Goal: Register for event/course

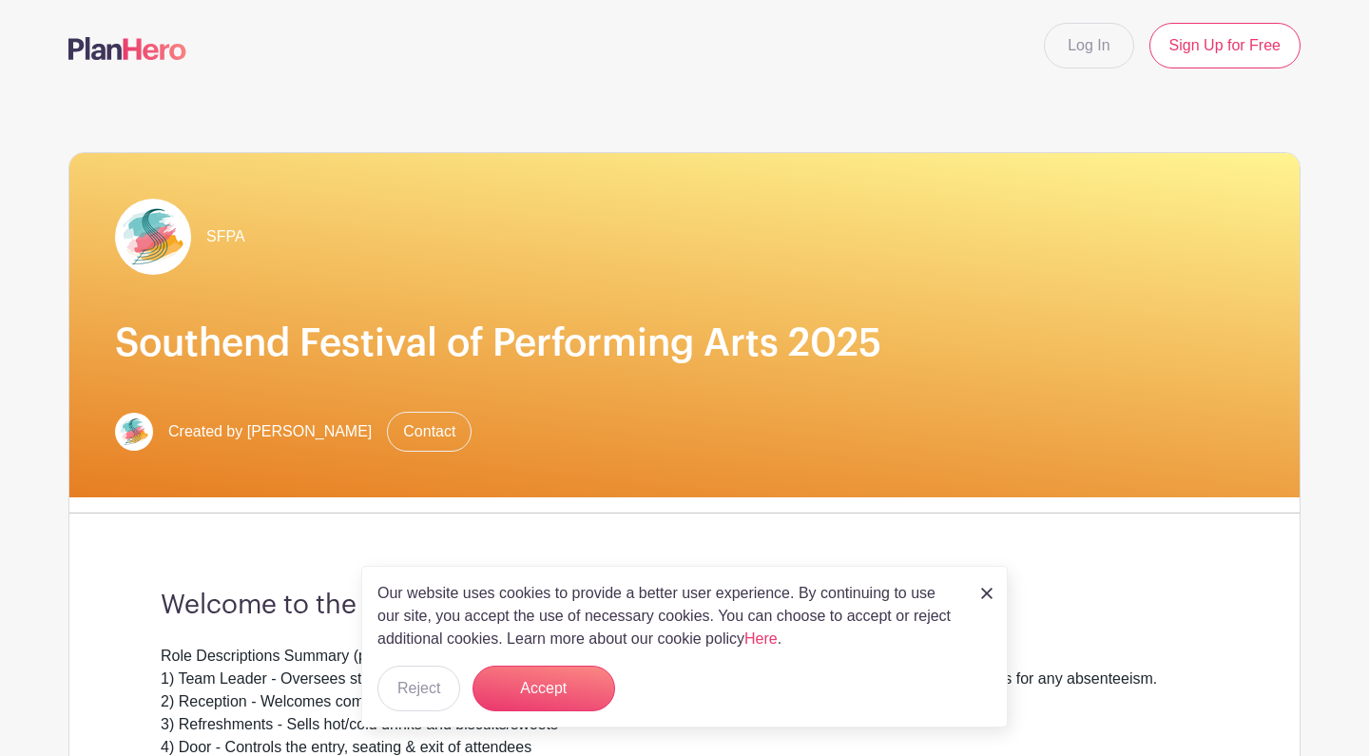
click at [985, 595] on img at bounding box center [986, 592] width 11 height 11
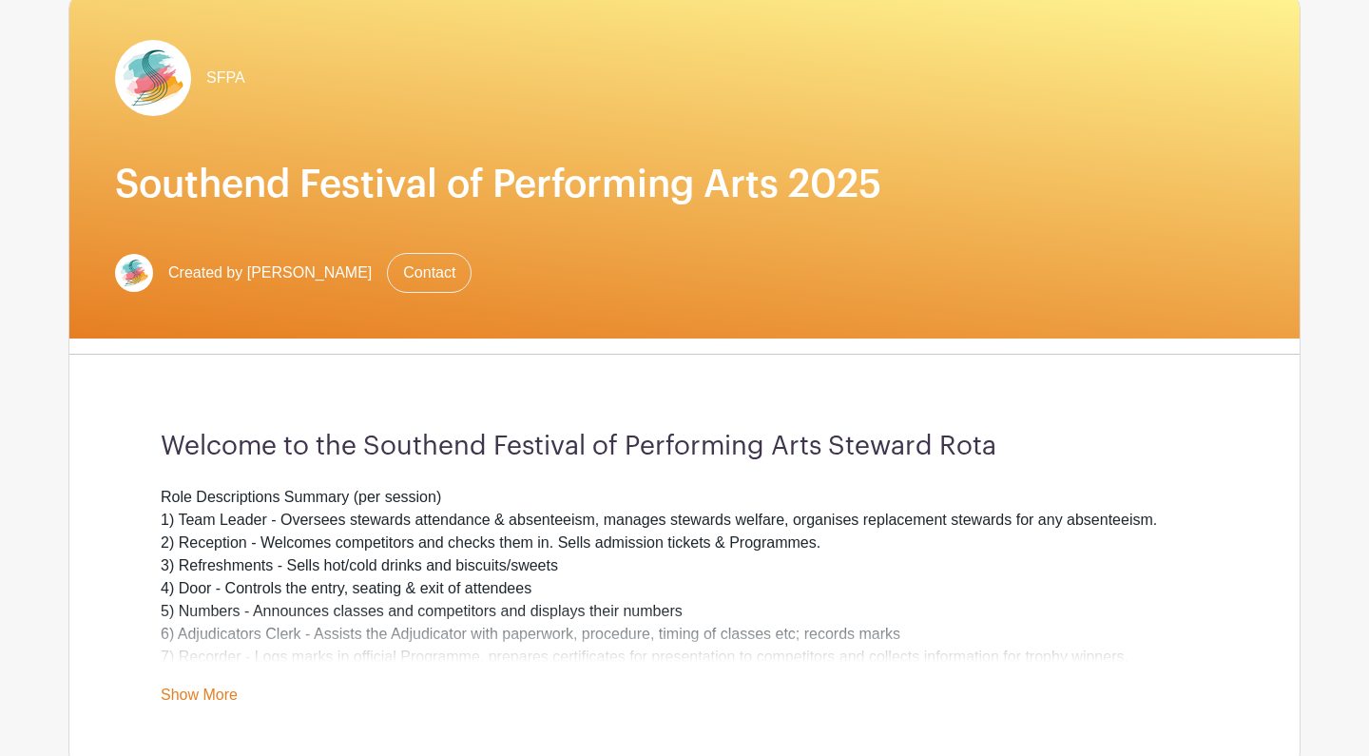
scroll to position [93, 0]
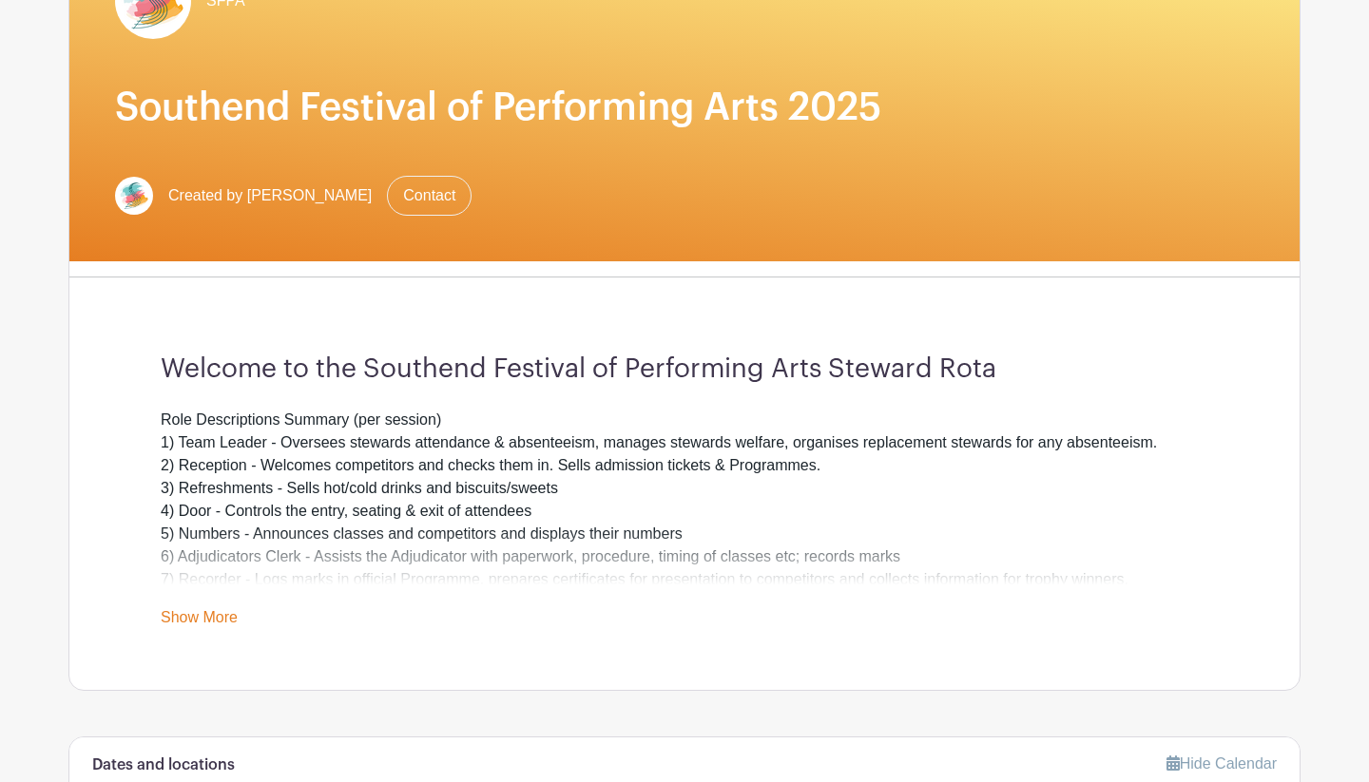
scroll to position [227, 0]
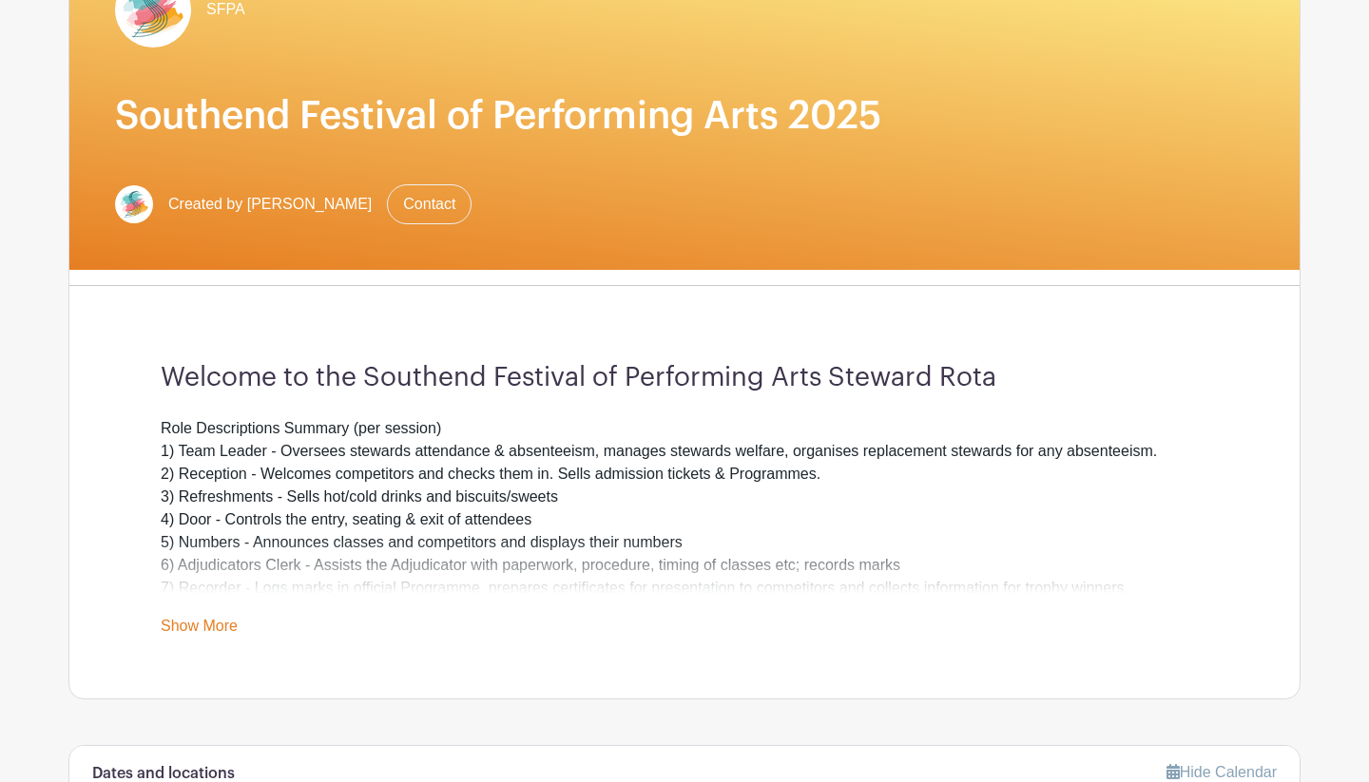
click at [222, 621] on link "Show More" at bounding box center [199, 630] width 77 height 24
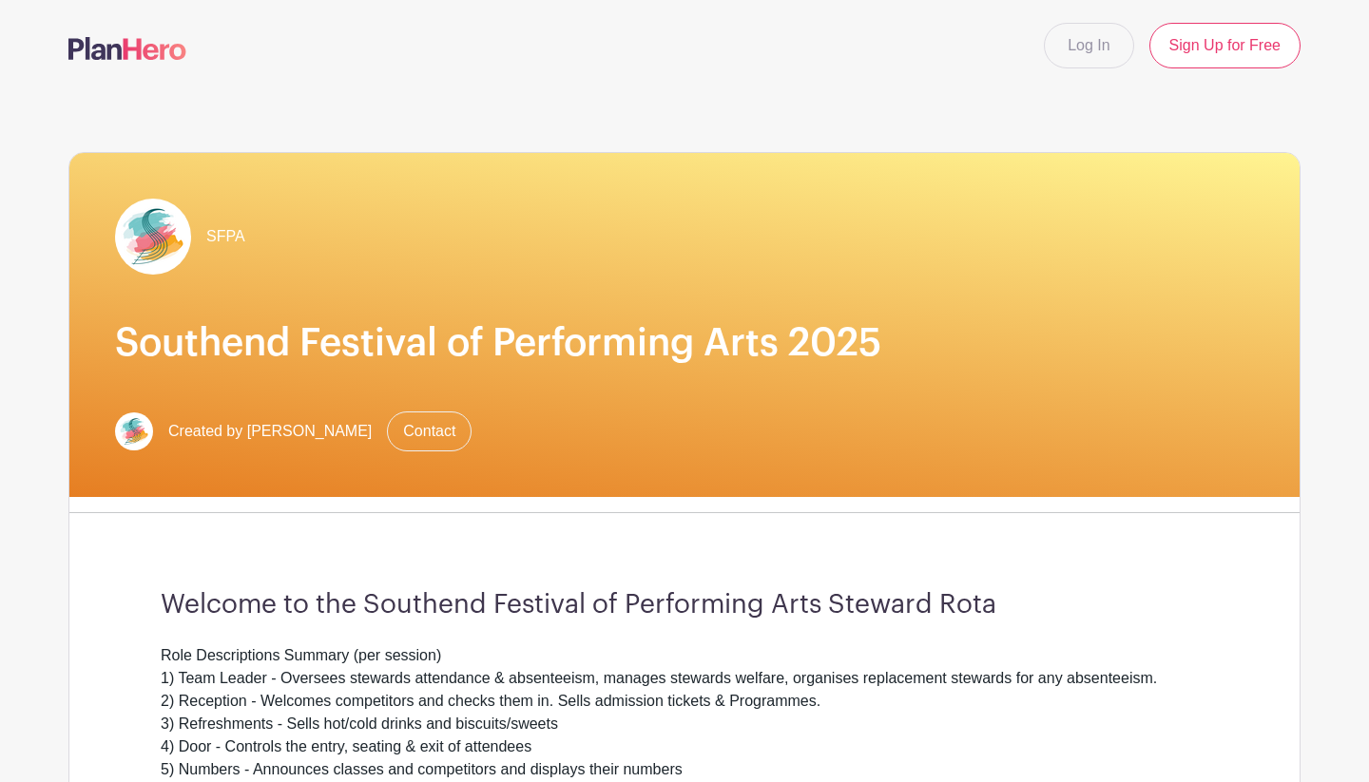
scroll to position [0, 0]
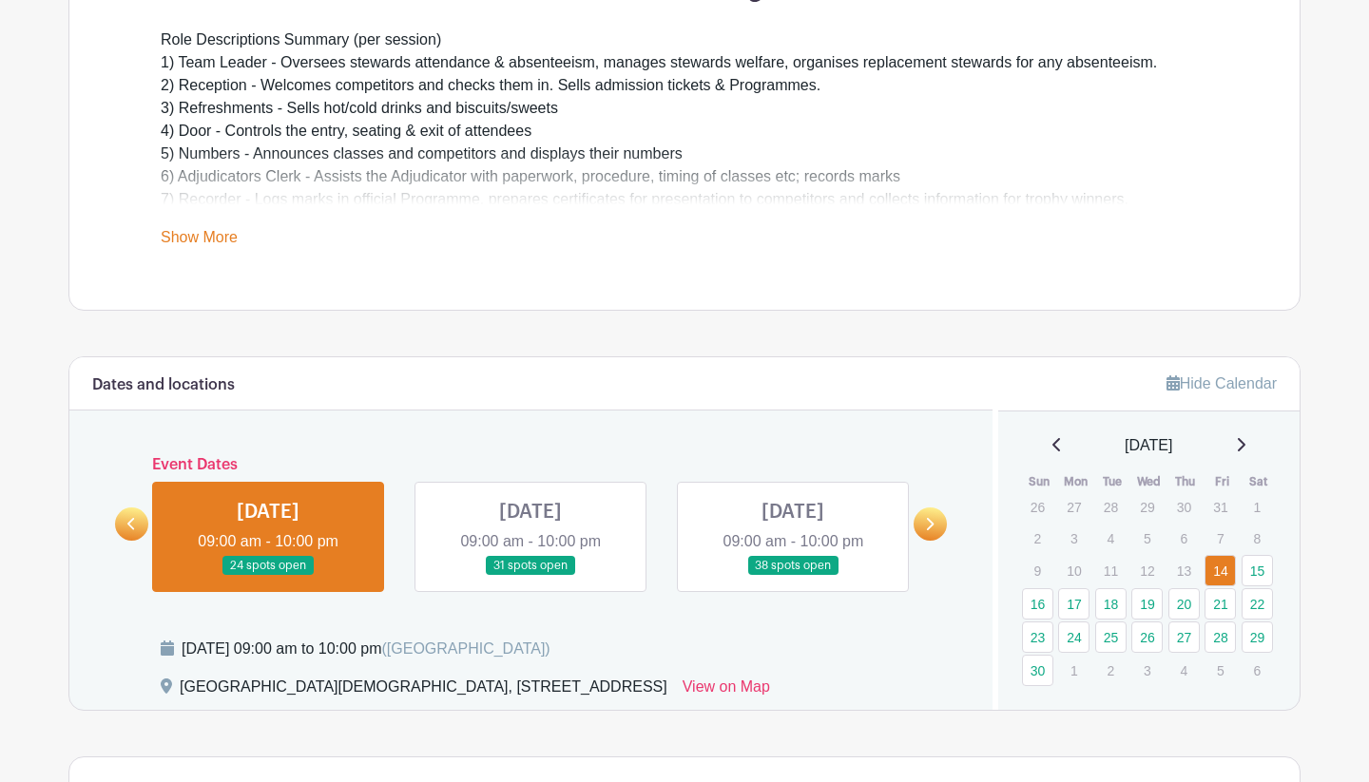
scroll to position [642, 0]
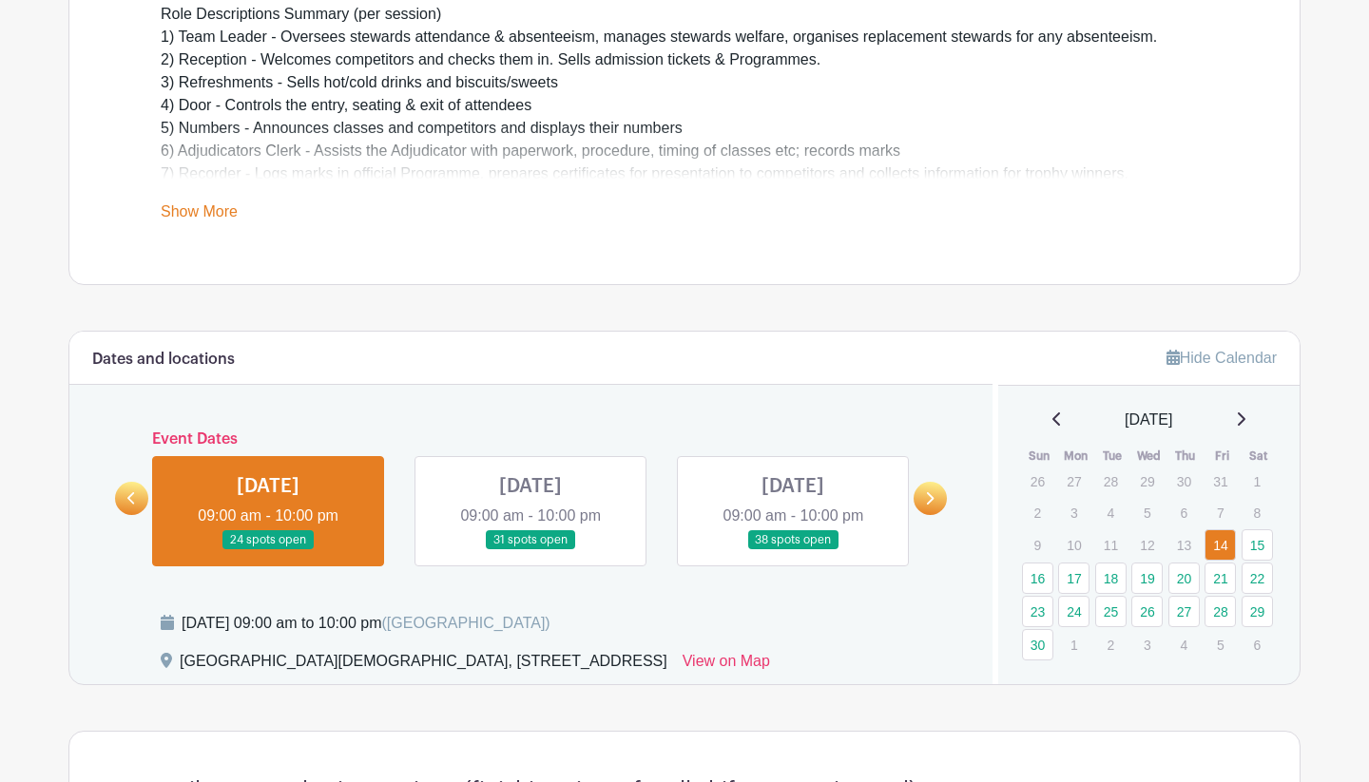
click at [224, 205] on link "Show More" at bounding box center [199, 215] width 77 height 24
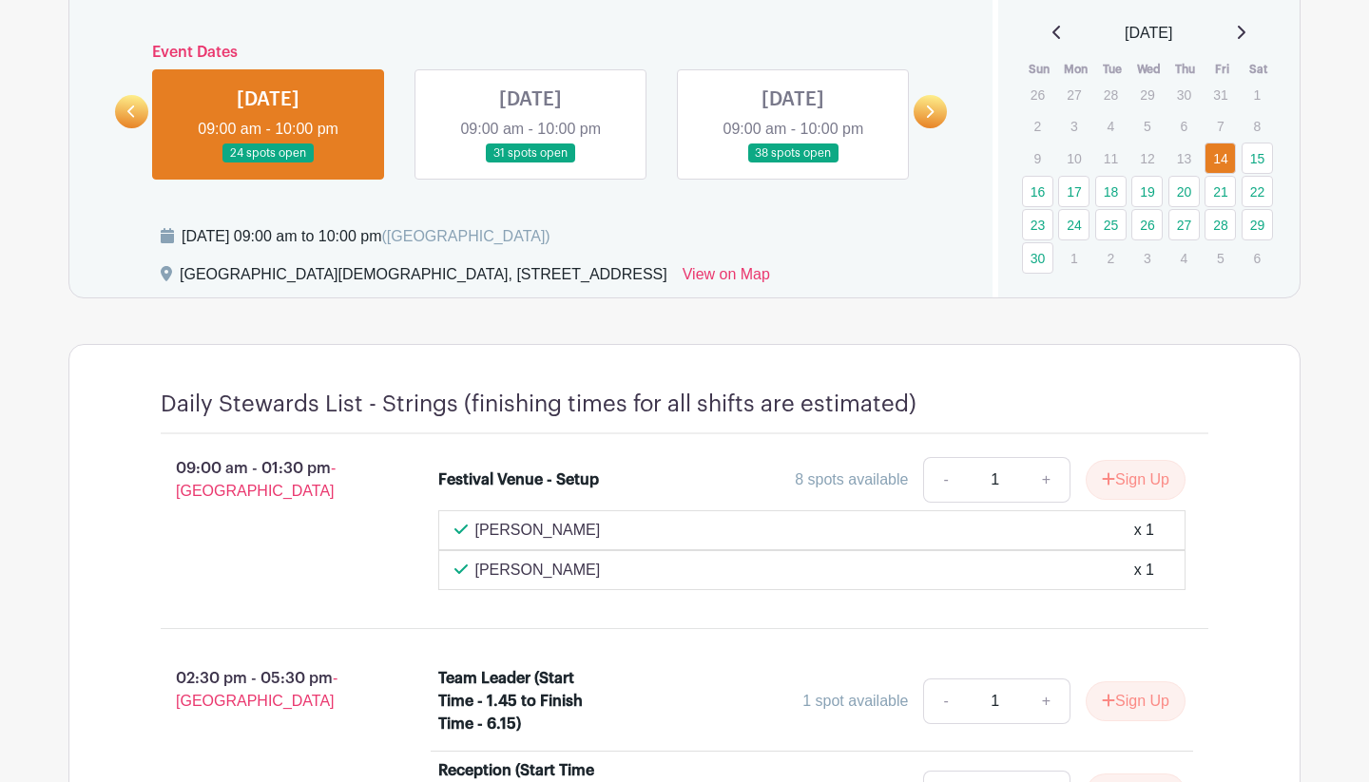
scroll to position [1025, 0]
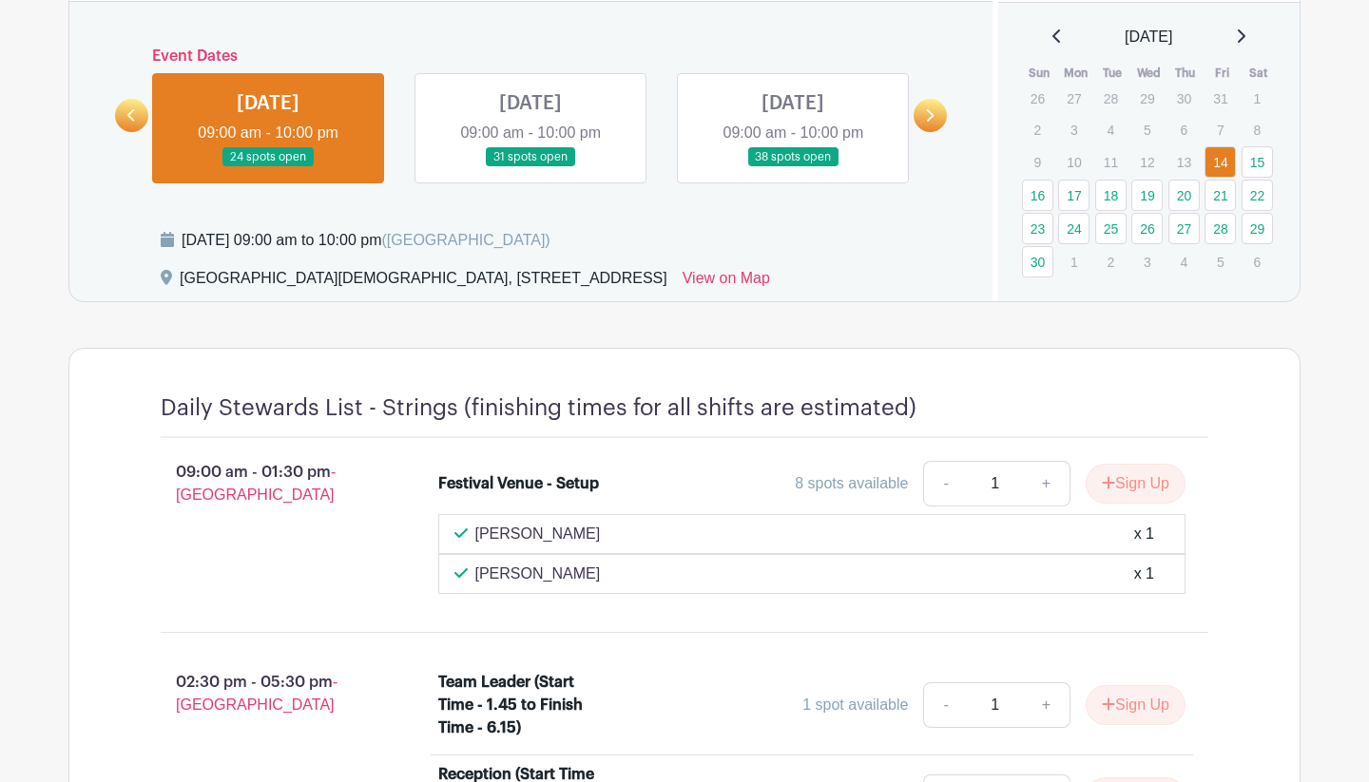
click at [530, 167] on link at bounding box center [530, 167] width 0 height 0
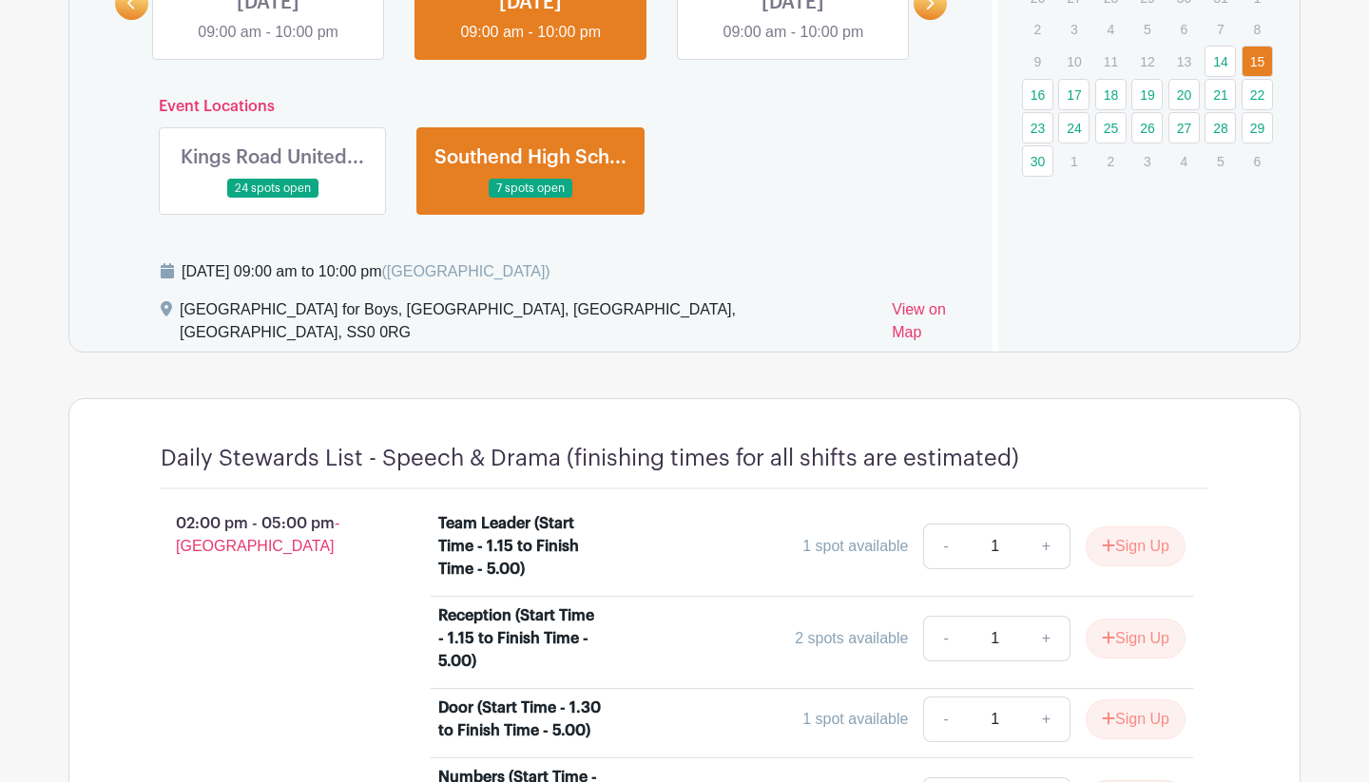
scroll to position [1090, 0]
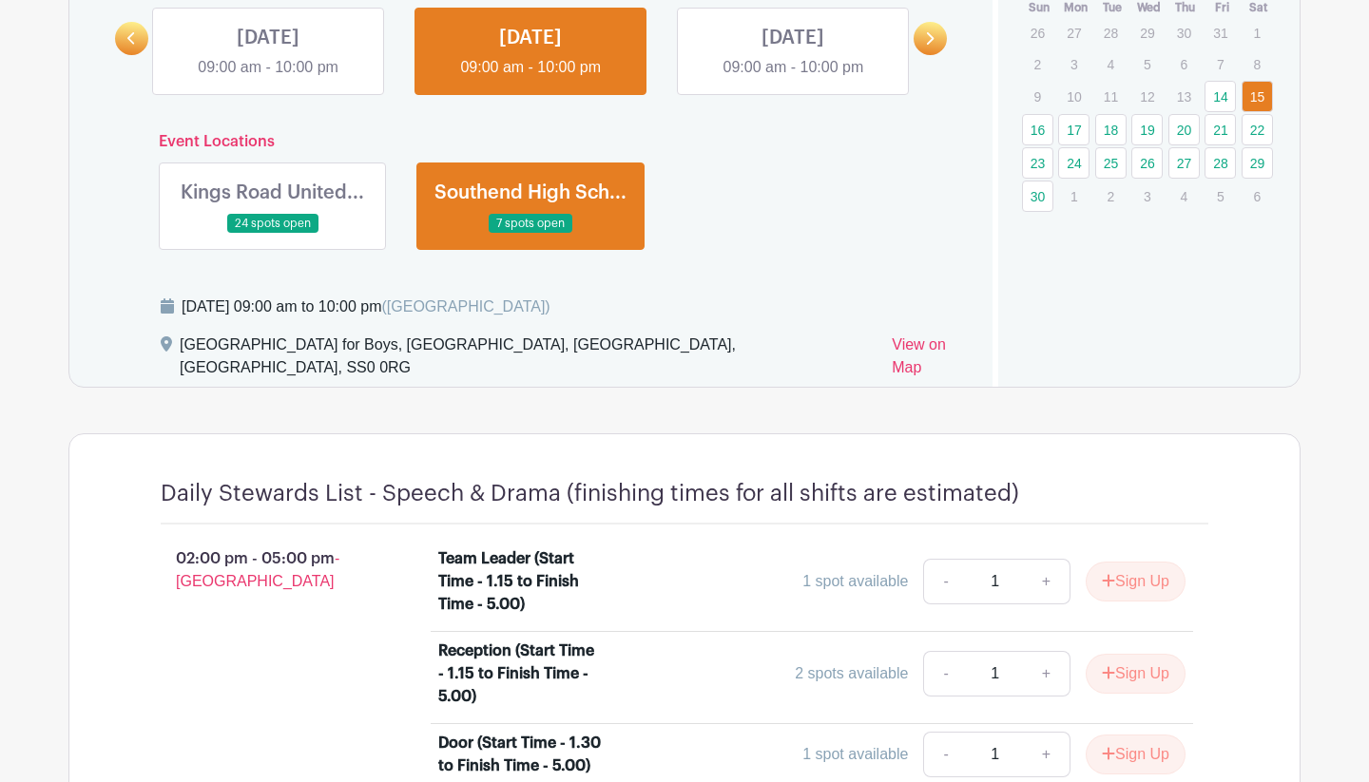
click at [273, 234] on link at bounding box center [273, 234] width 0 height 0
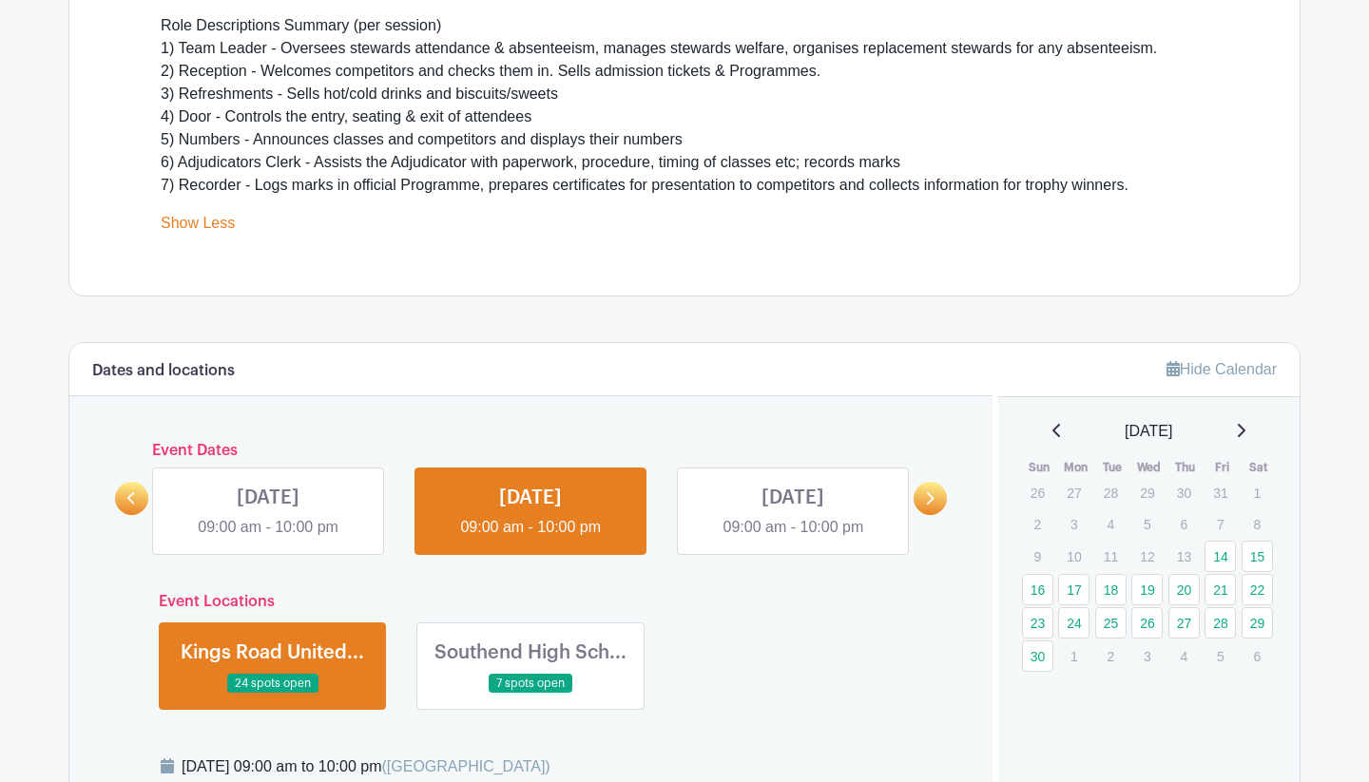
scroll to position [643, 0]
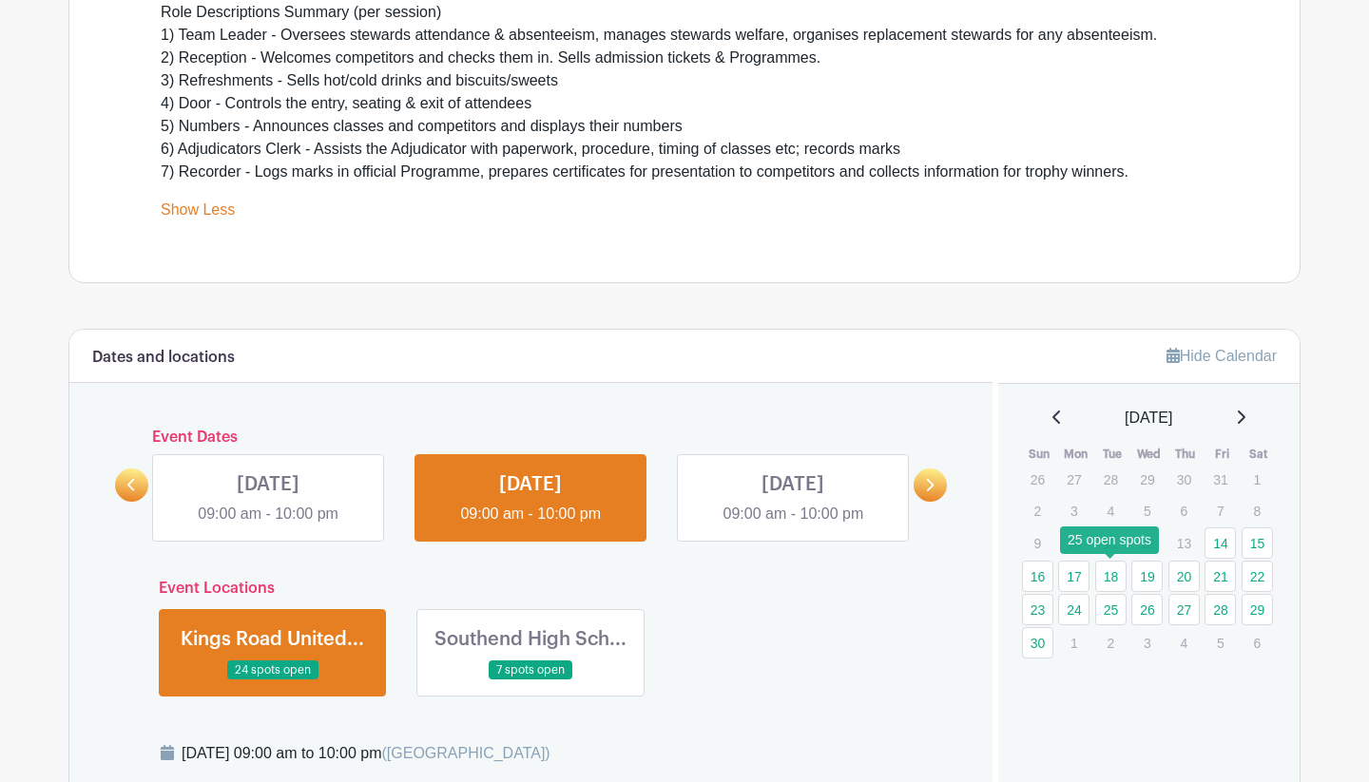
click at [1115, 576] on link "18" at bounding box center [1110, 576] width 31 height 31
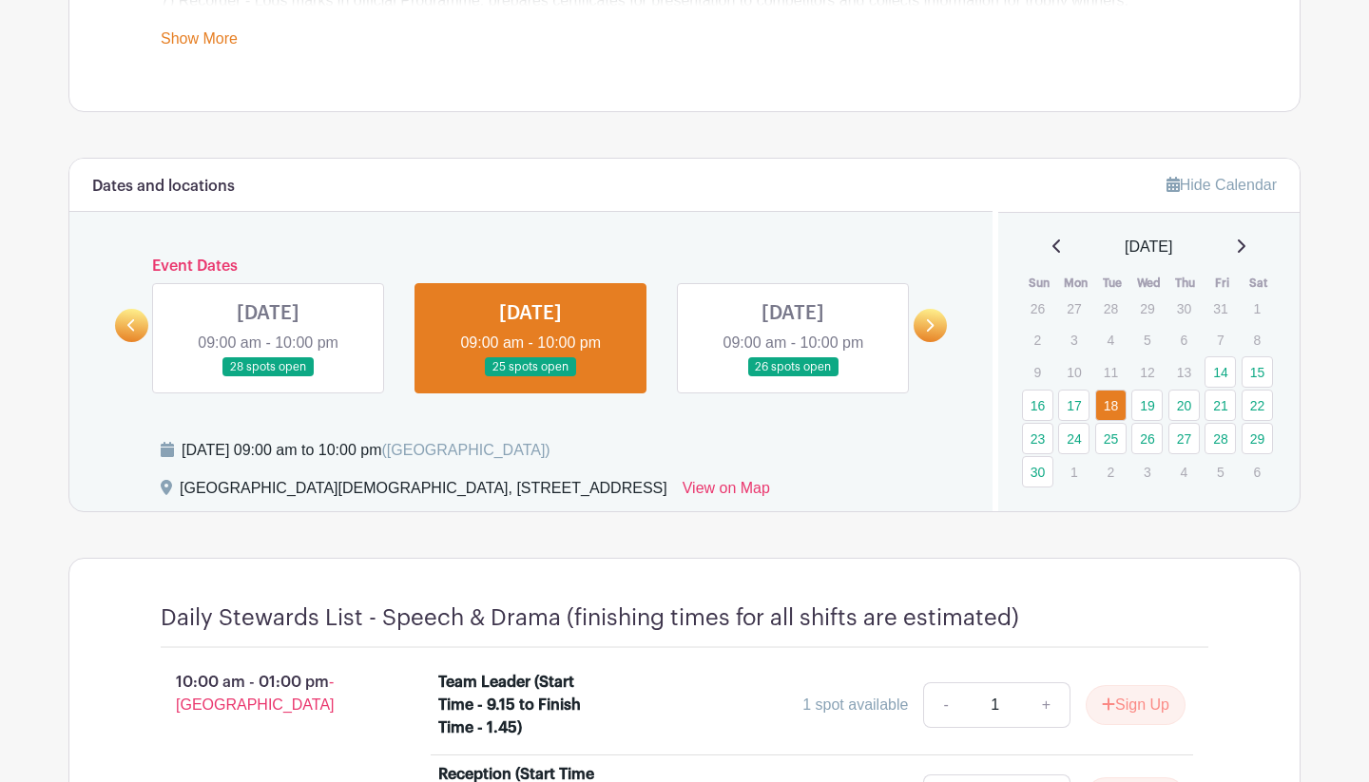
scroll to position [818, 0]
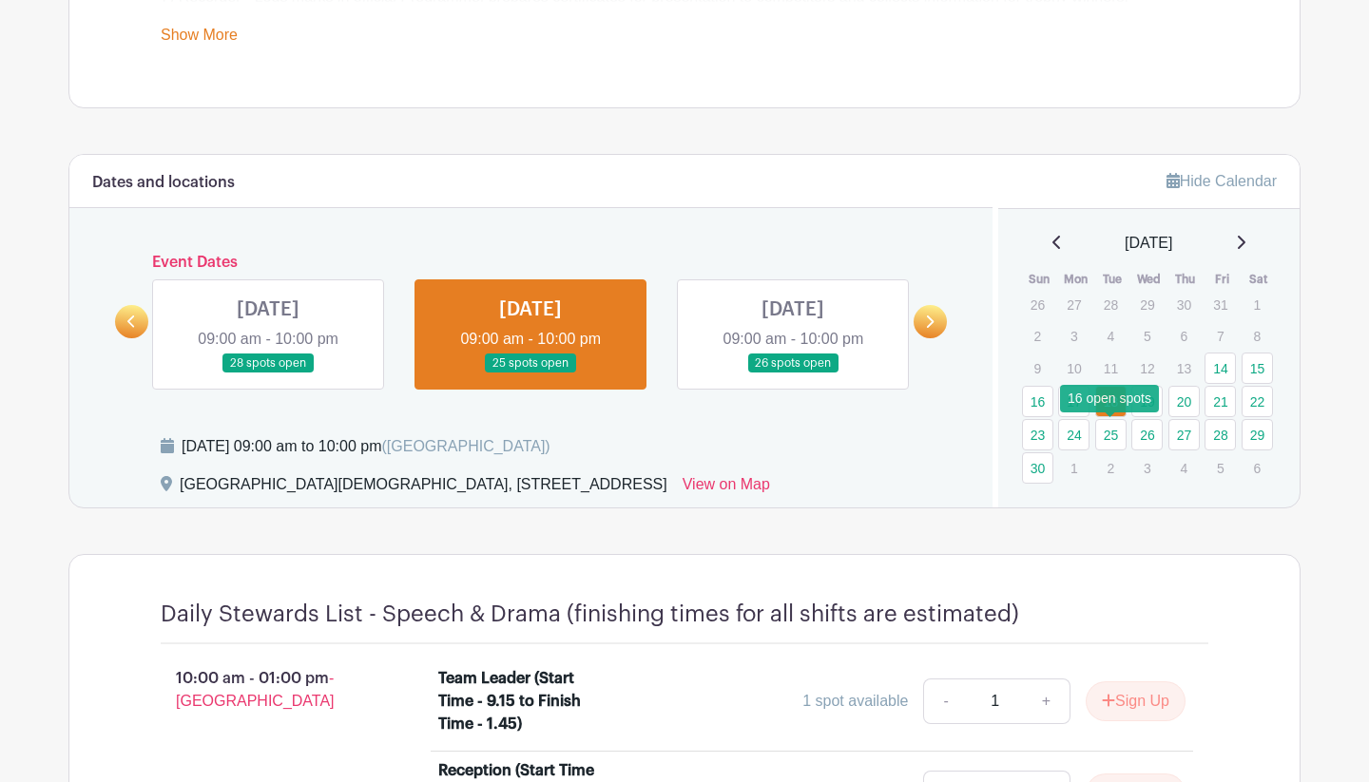
click at [1113, 432] on link "25" at bounding box center [1110, 434] width 31 height 31
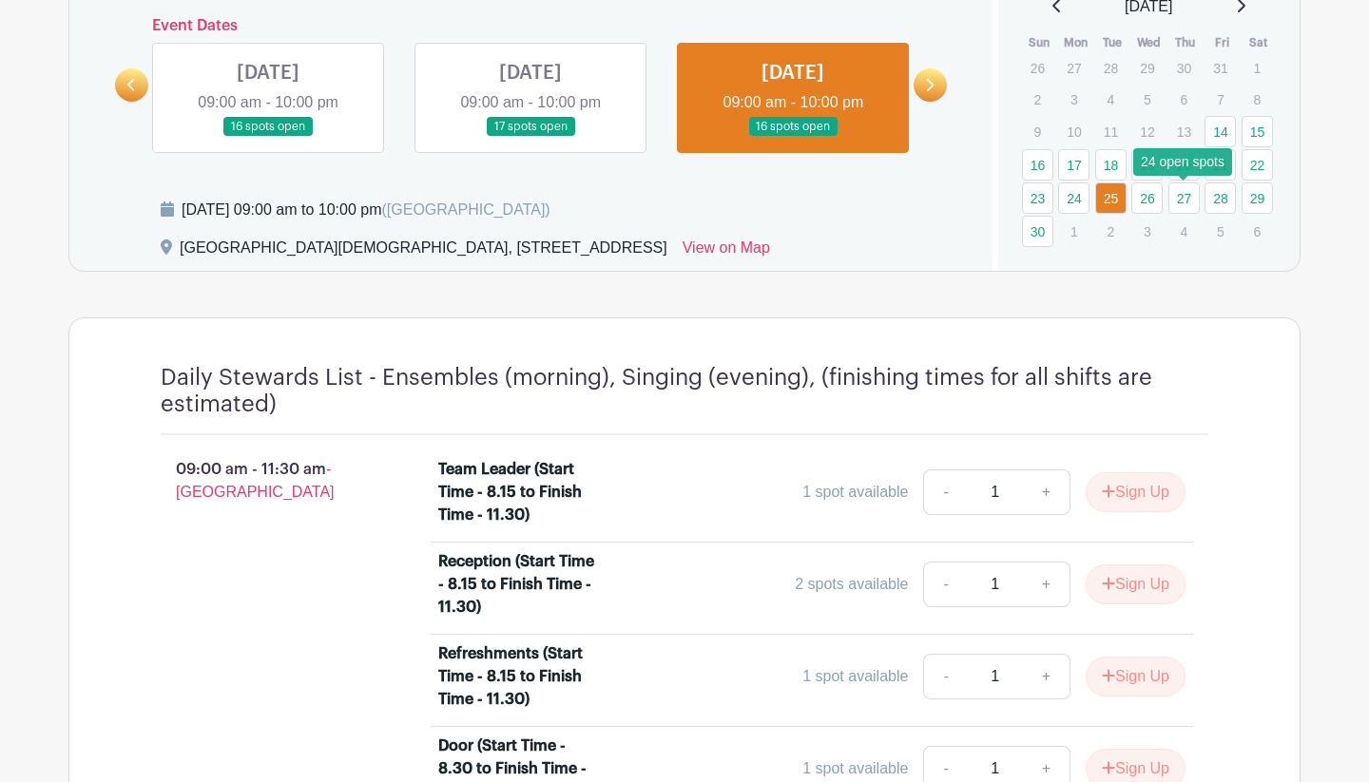
scroll to position [1048, 0]
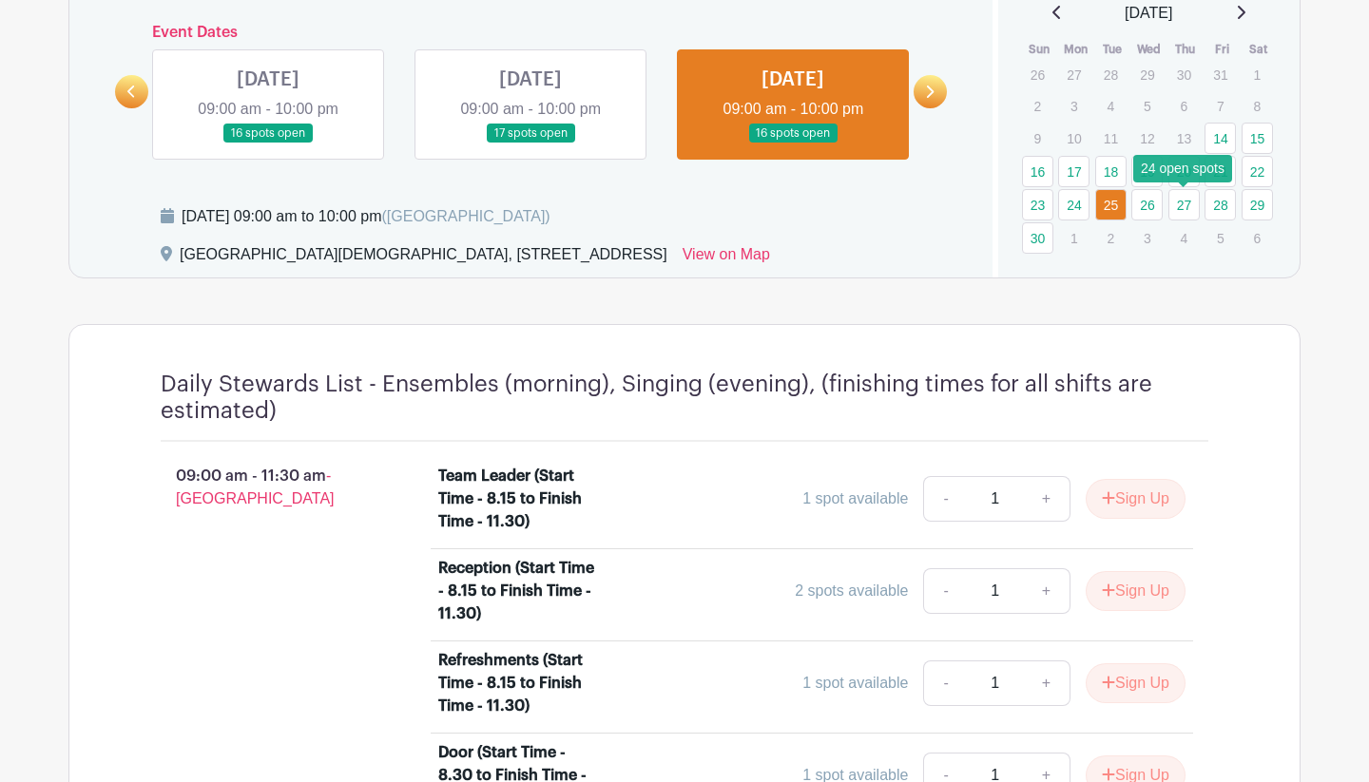
click at [1139, 201] on link "27" at bounding box center [1183, 204] width 31 height 31
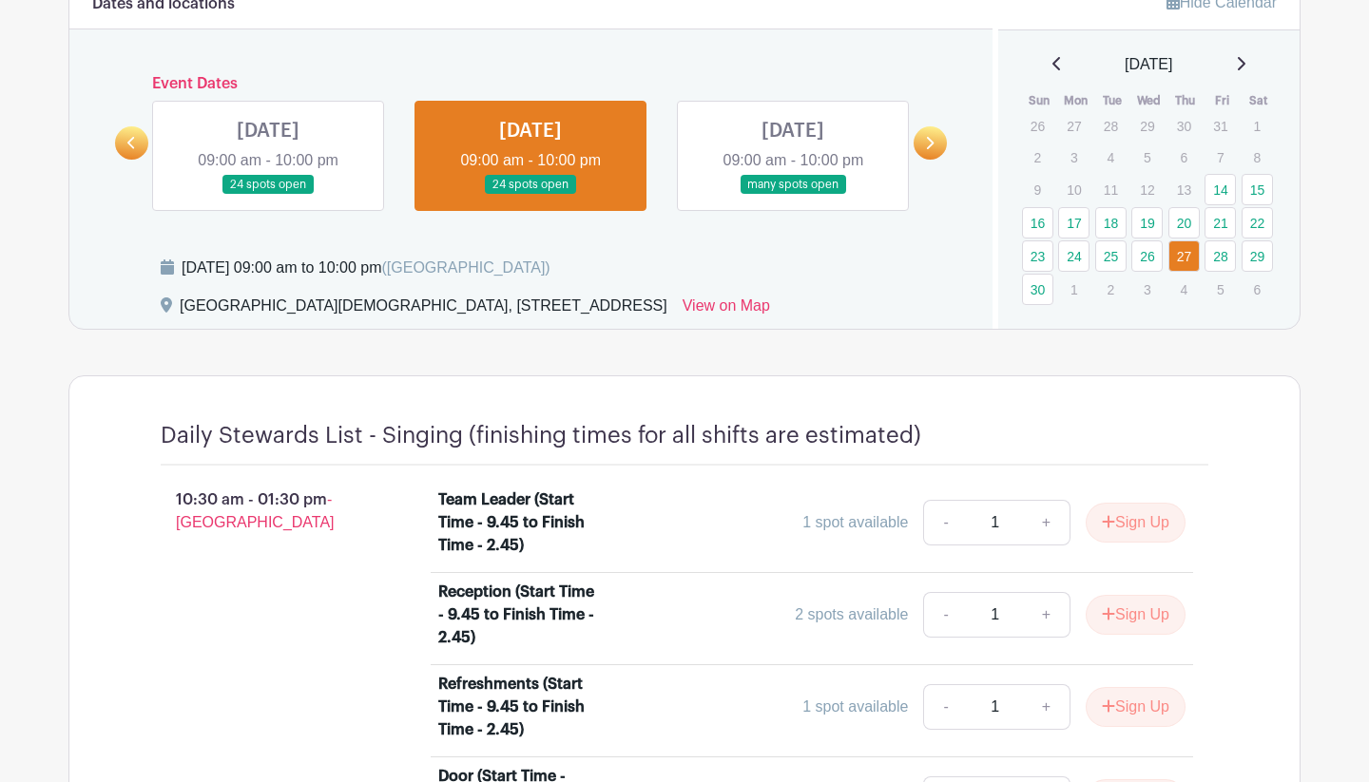
scroll to position [1000, 0]
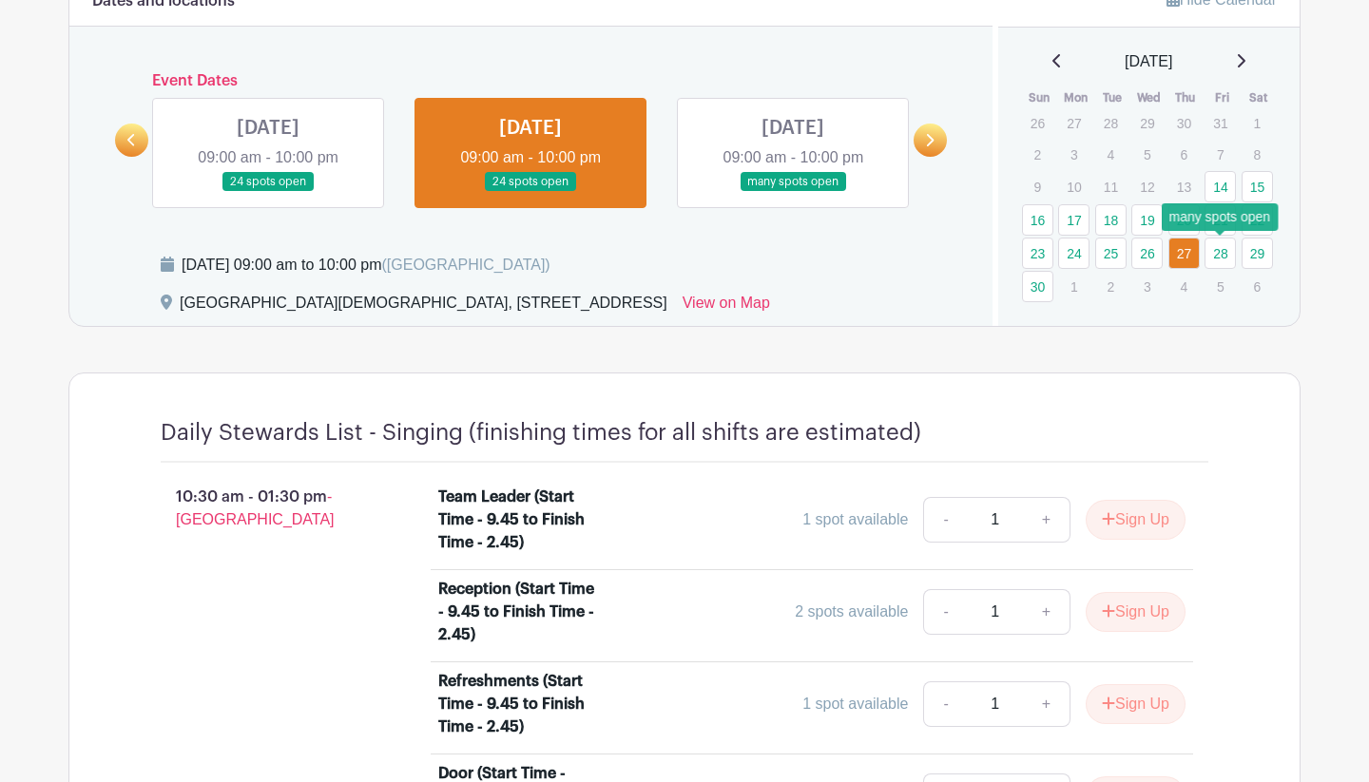
click at [1139, 257] on link "28" at bounding box center [1219, 253] width 31 height 31
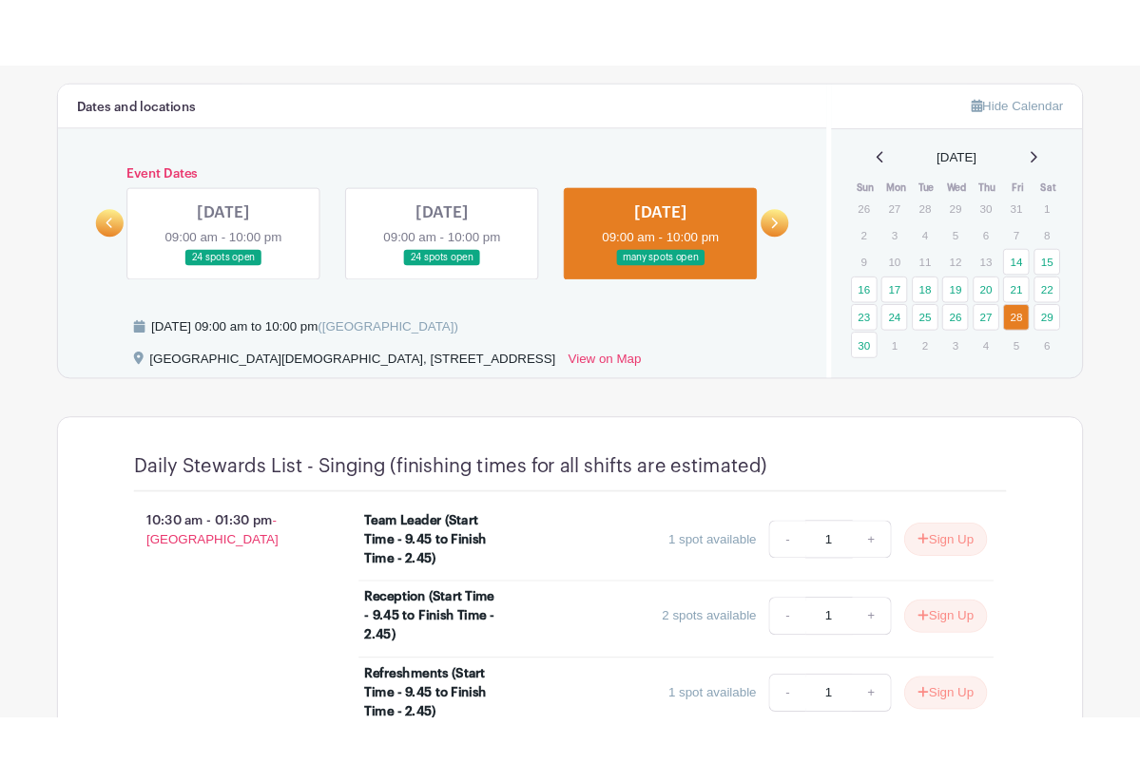
scroll to position [423, 0]
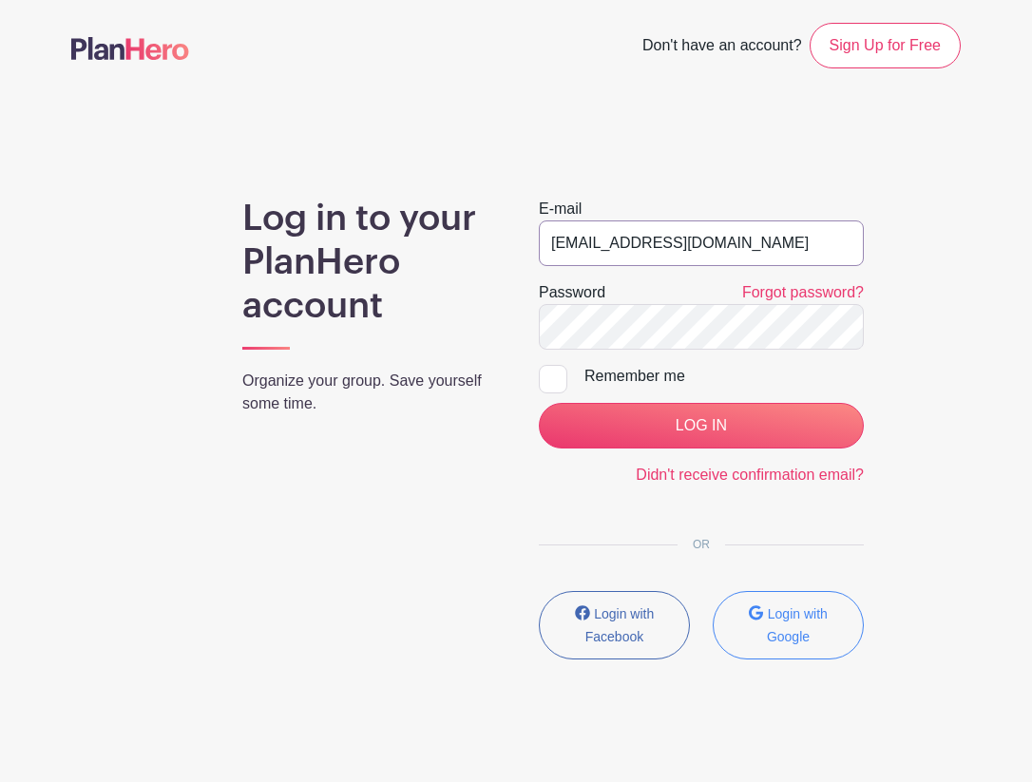
type input "STEWARDS@southendfestivalofperformingarts.com"
click at [712, 419] on input "LOG IN" at bounding box center [701, 426] width 325 height 46
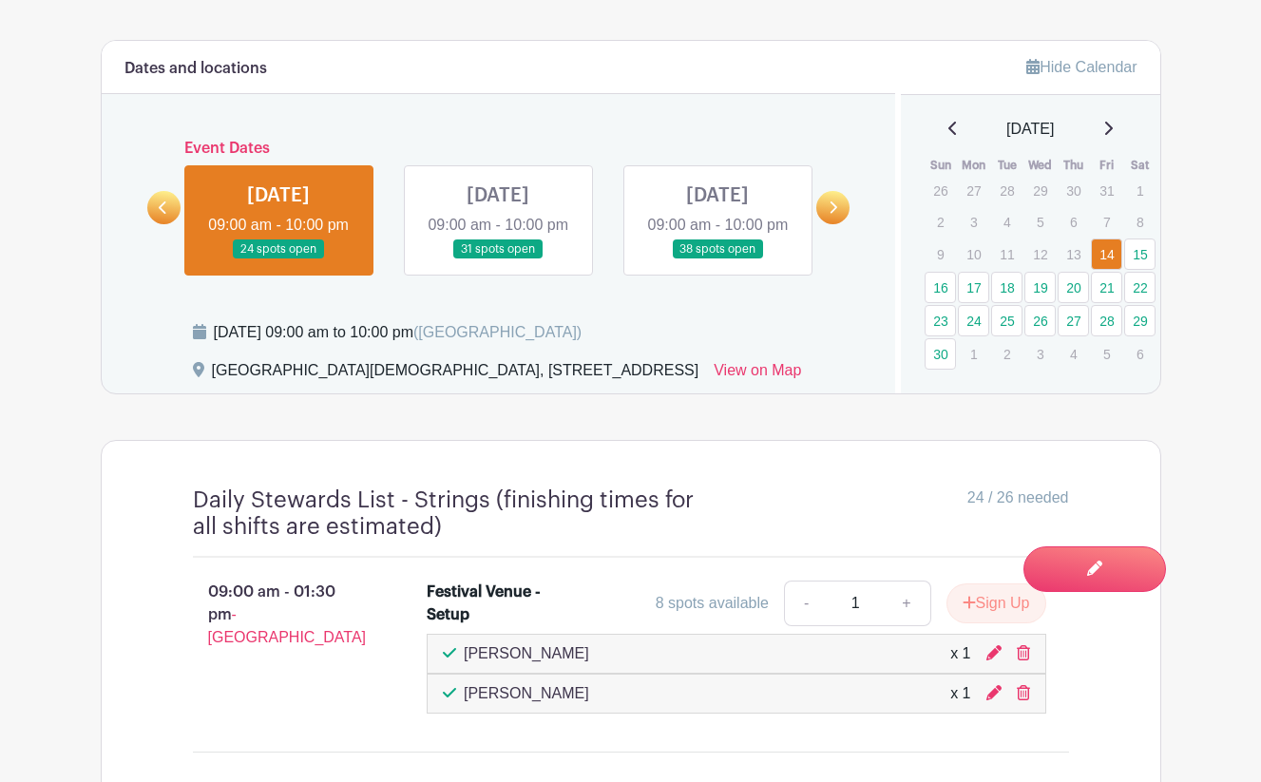
scroll to position [1078, 0]
click at [949, 135] on icon at bounding box center [954, 129] width 10 height 15
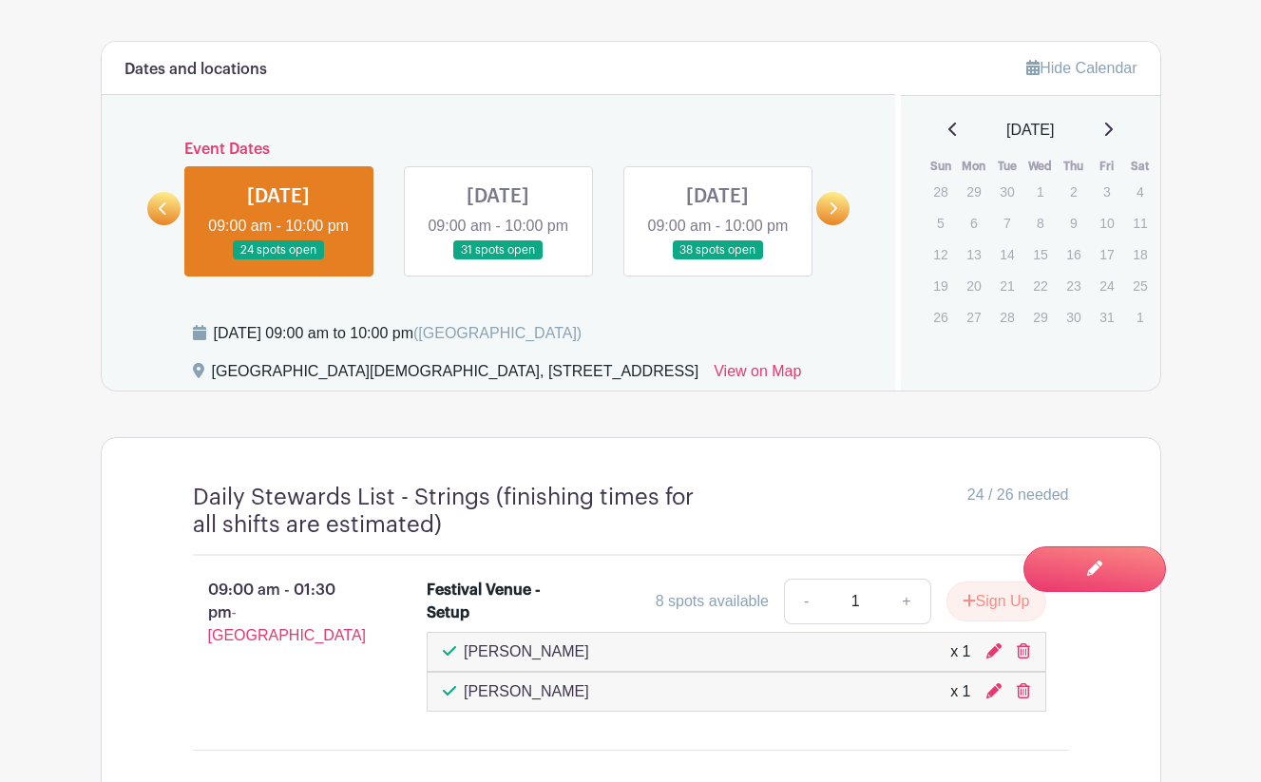
click at [949, 128] on icon at bounding box center [953, 129] width 8 height 13
click at [1031, 125] on icon at bounding box center [1108, 129] width 10 height 15
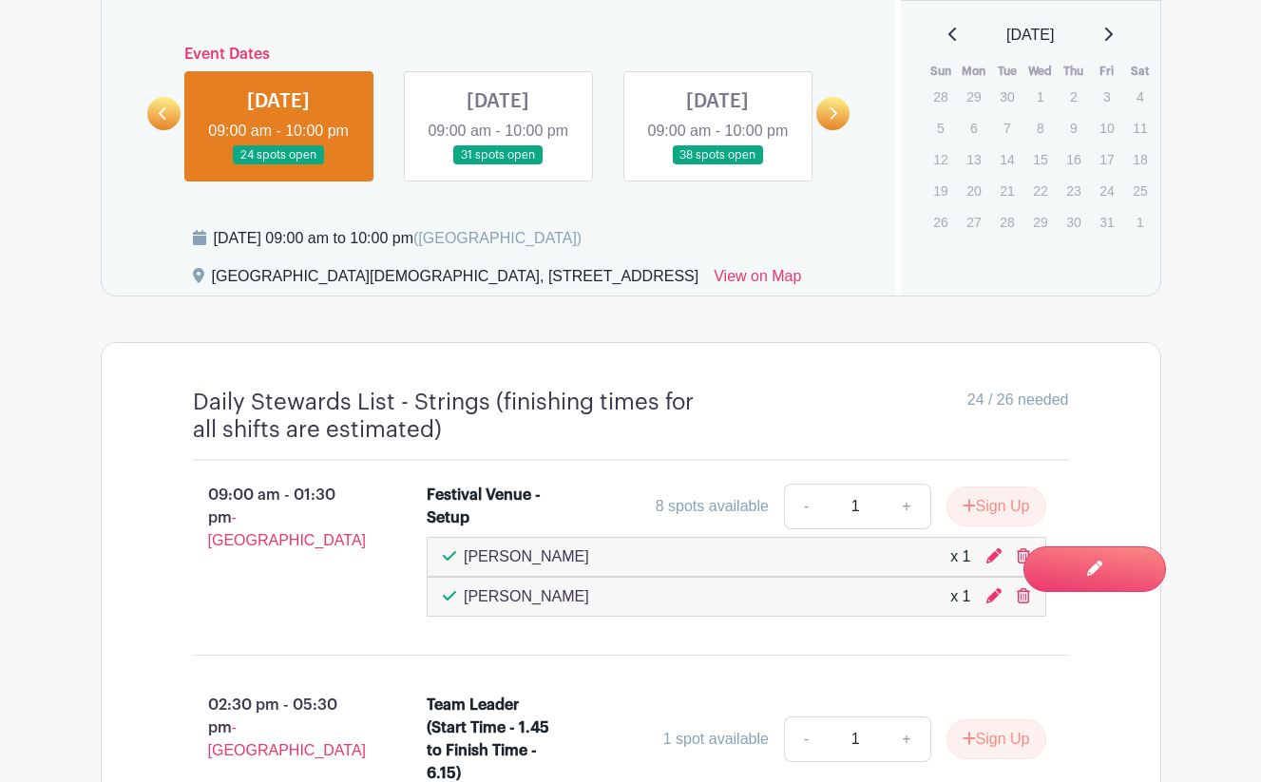
scroll to position [1173, 0]
click at [1031, 38] on div "[DATE]" at bounding box center [1031, 35] width 214 height 23
click at [1031, 35] on icon at bounding box center [1108, 34] width 10 height 15
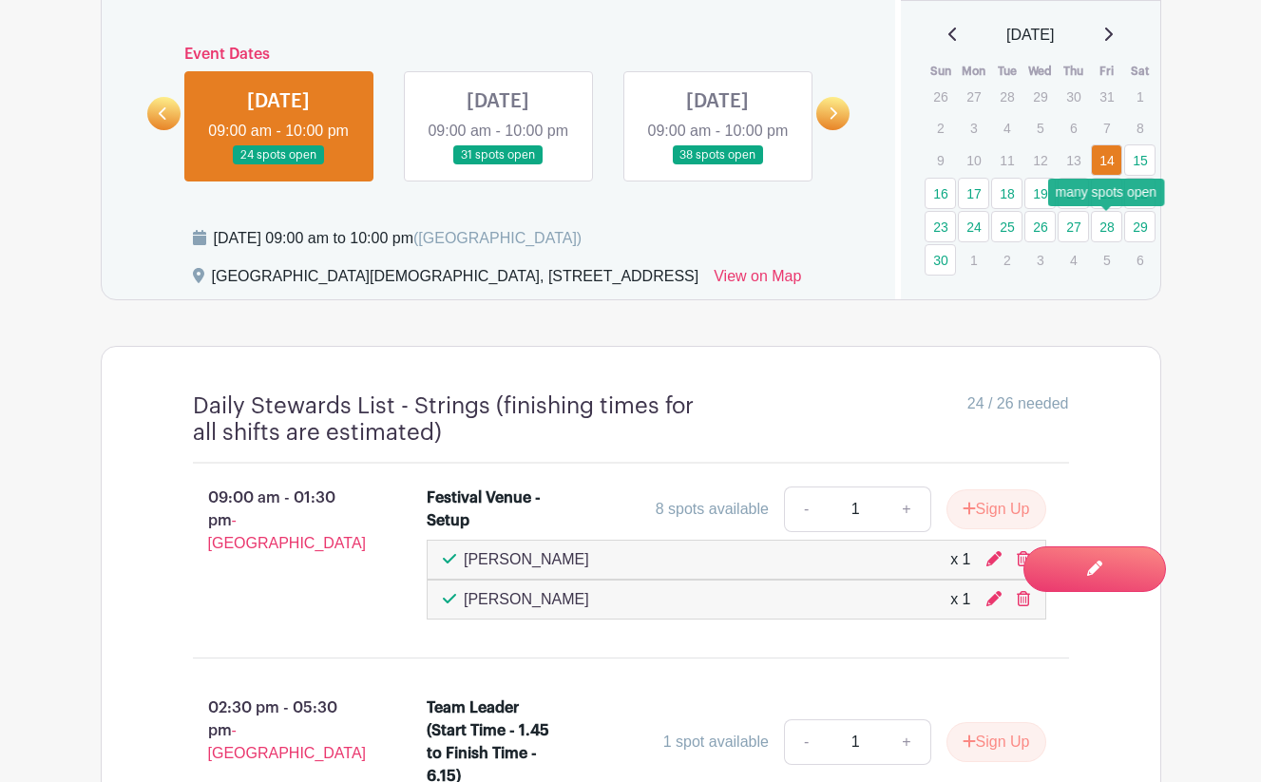
click at [1031, 223] on link "28" at bounding box center [1106, 226] width 31 height 31
click at [1031, 229] on link "28" at bounding box center [1106, 226] width 31 height 31
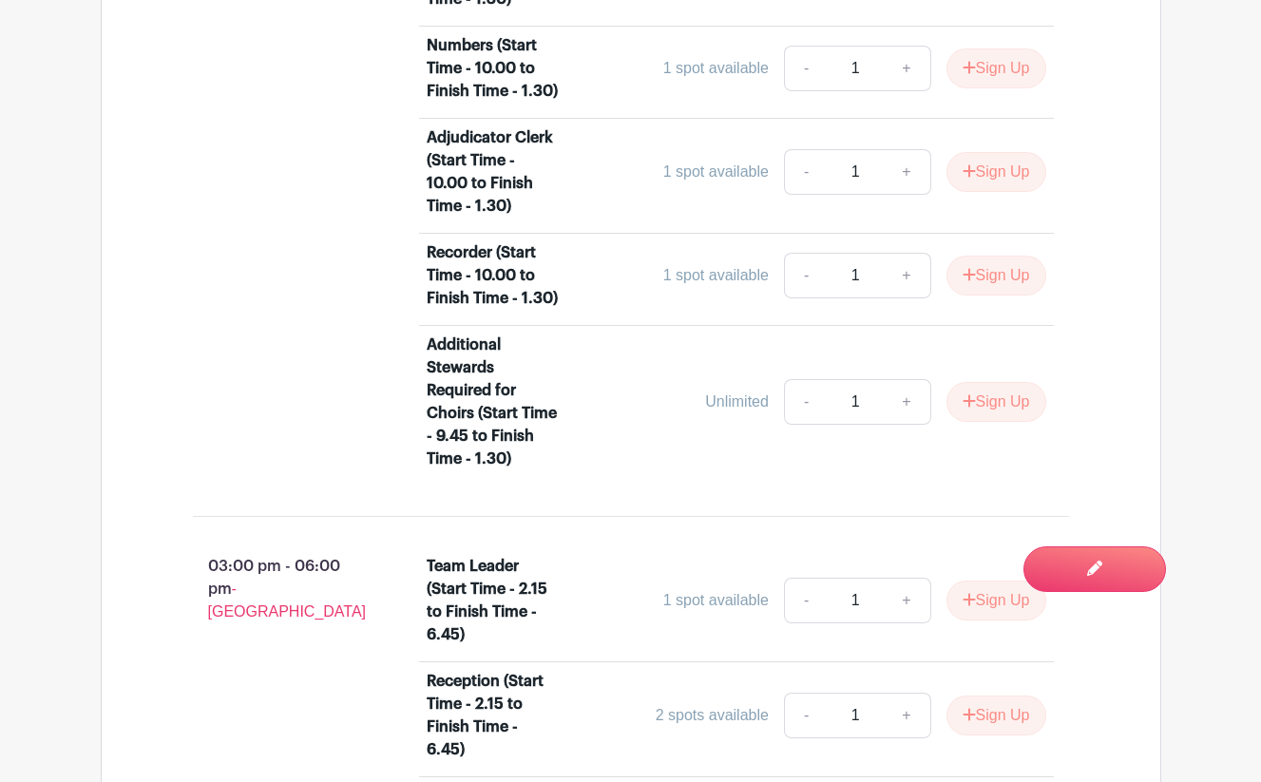
scroll to position [2064, 0]
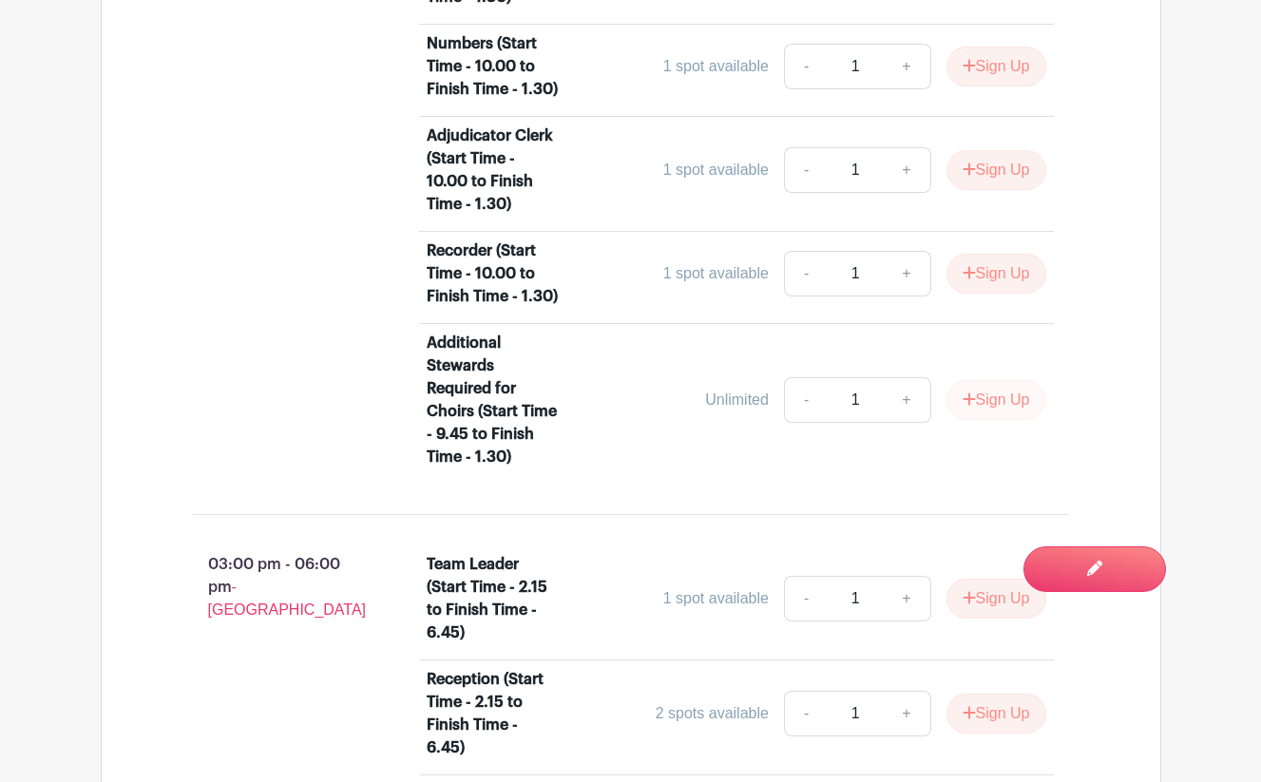
click at [985, 420] on button "Sign Up" at bounding box center [997, 400] width 100 height 40
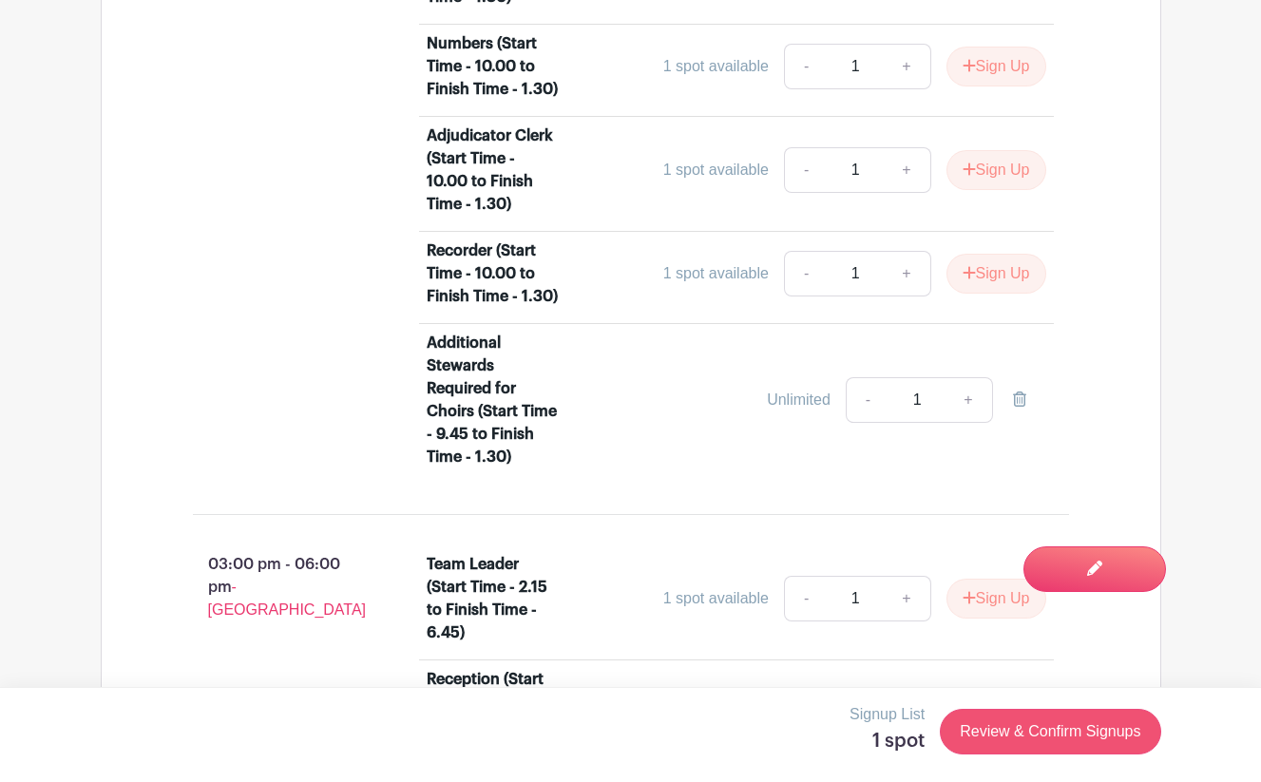
click at [1026, 730] on link "Review & Confirm Signups" at bounding box center [1050, 732] width 221 height 46
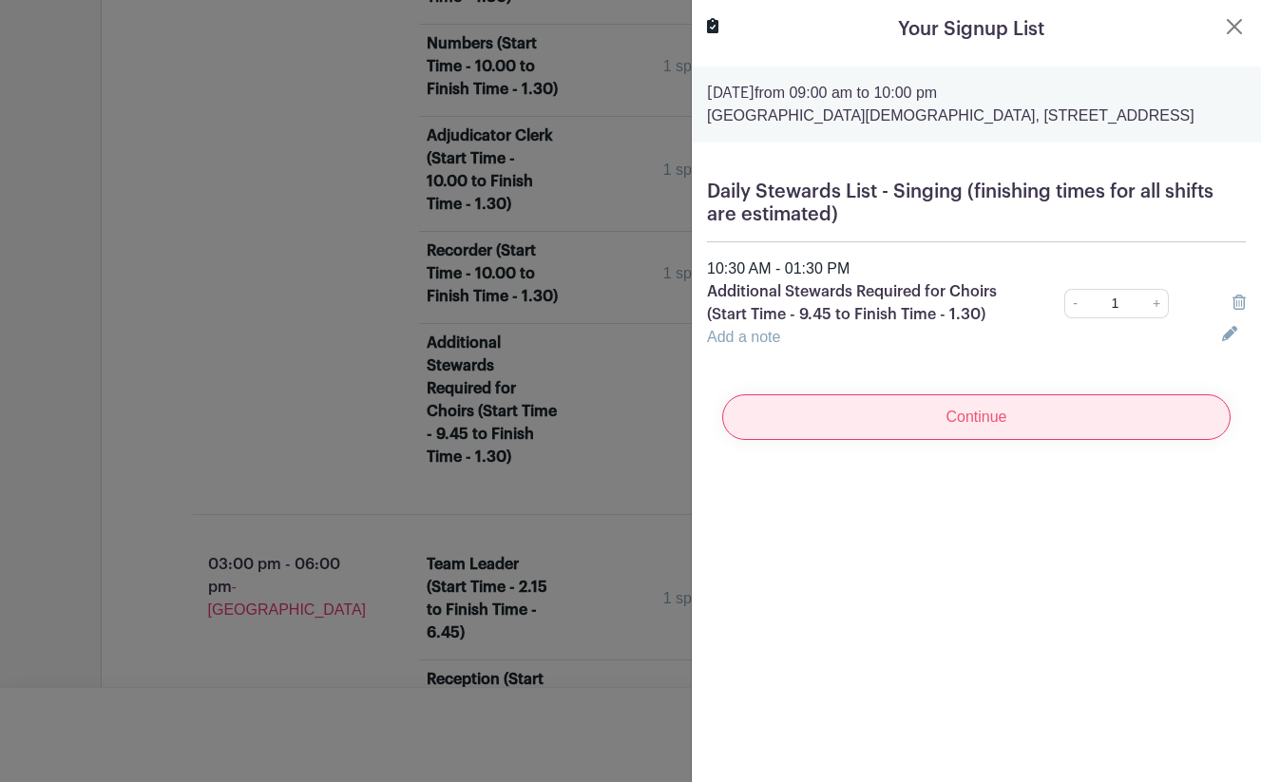
click at [1009, 440] on input "Continue" at bounding box center [976, 417] width 508 height 46
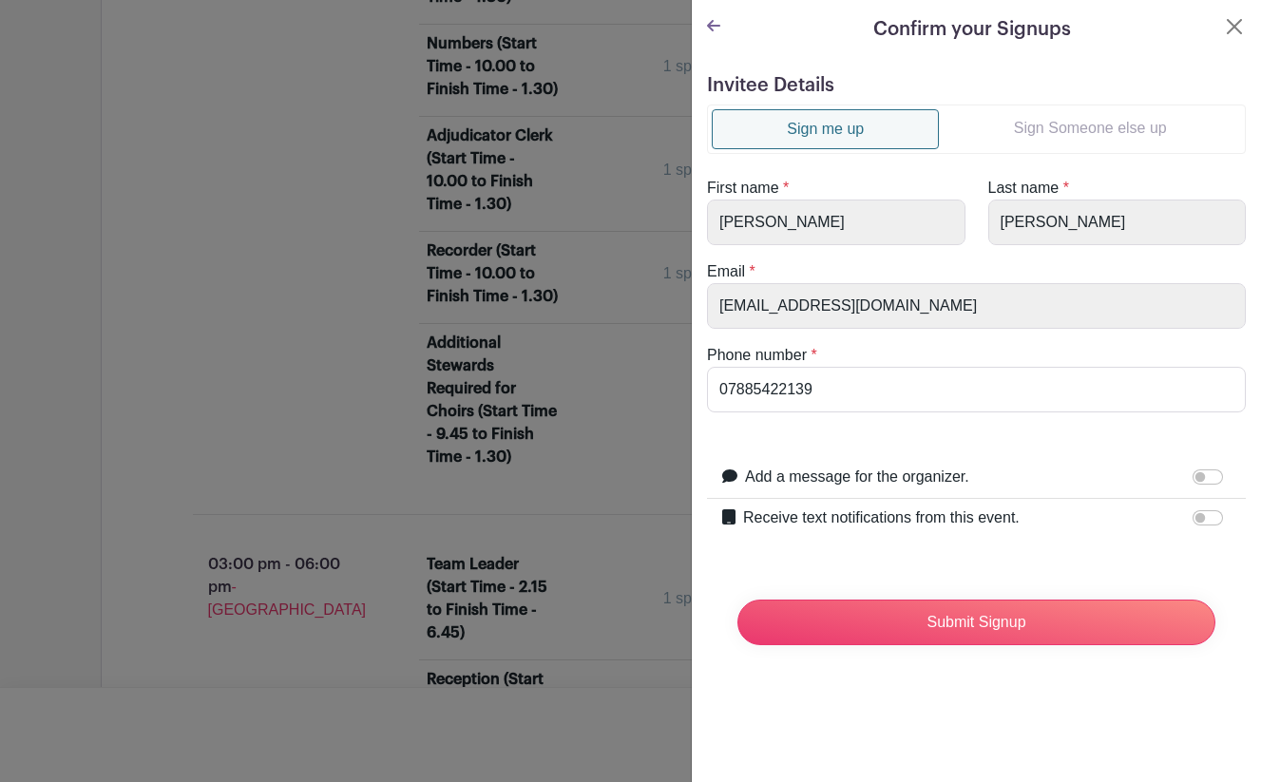
click at [1031, 134] on link "Sign Someone else up" at bounding box center [1090, 128] width 302 height 38
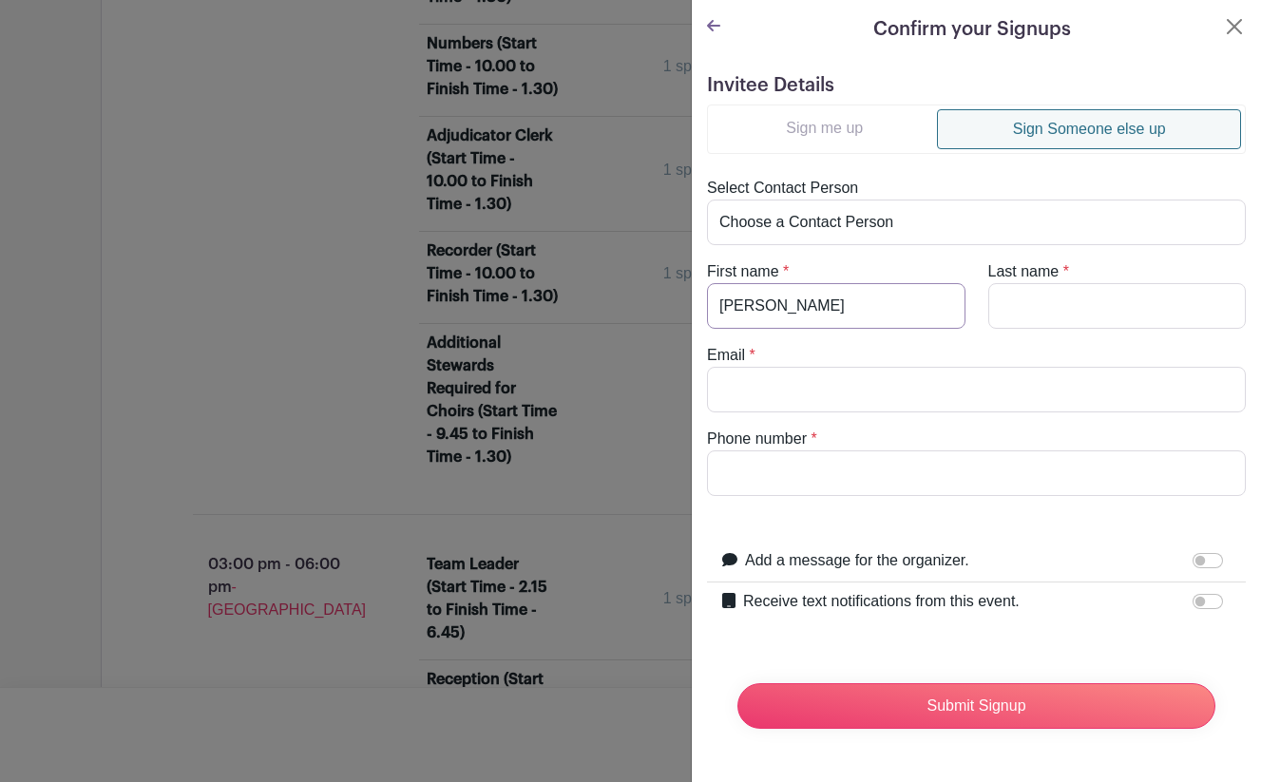
type input "Cherie"
type input "Bason"
type input "tcb27chall@gmail.com"
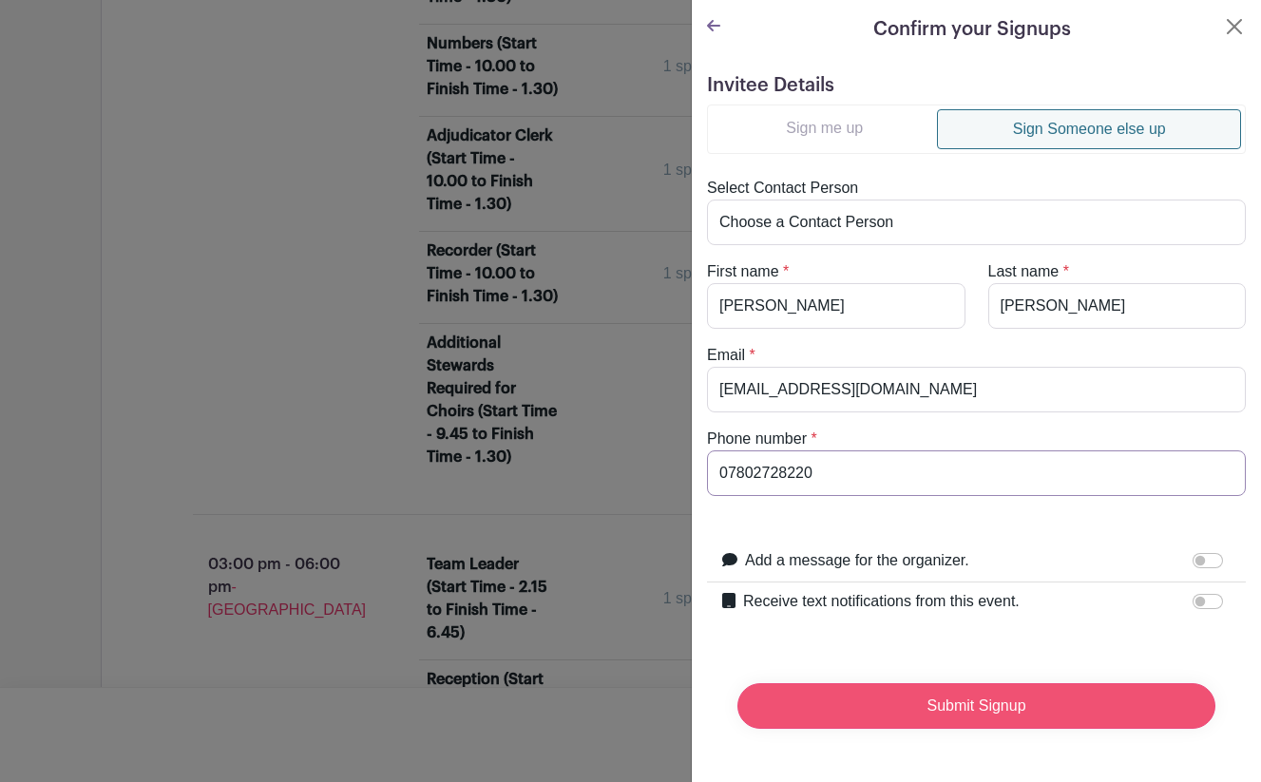
type input "07802728220"
click at [974, 709] on input "Submit Signup" at bounding box center [977, 706] width 478 height 46
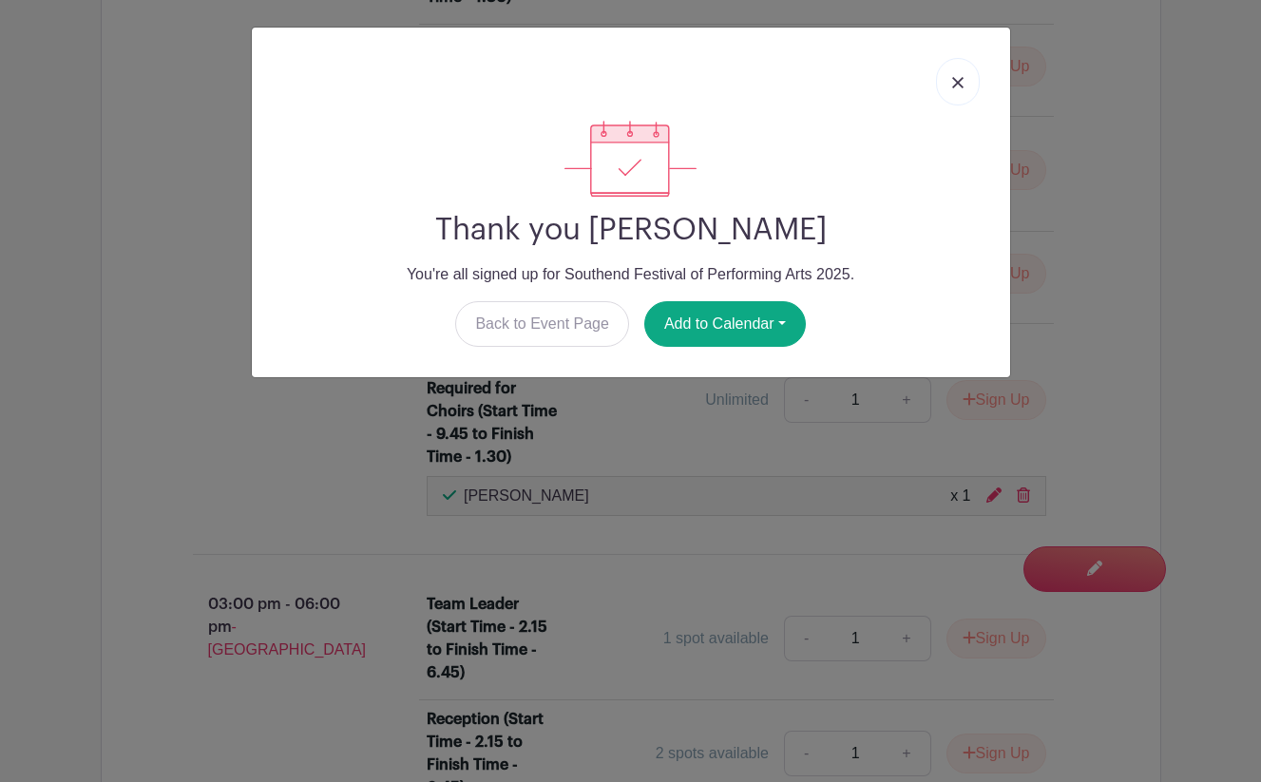
click at [956, 85] on img at bounding box center [957, 82] width 11 height 11
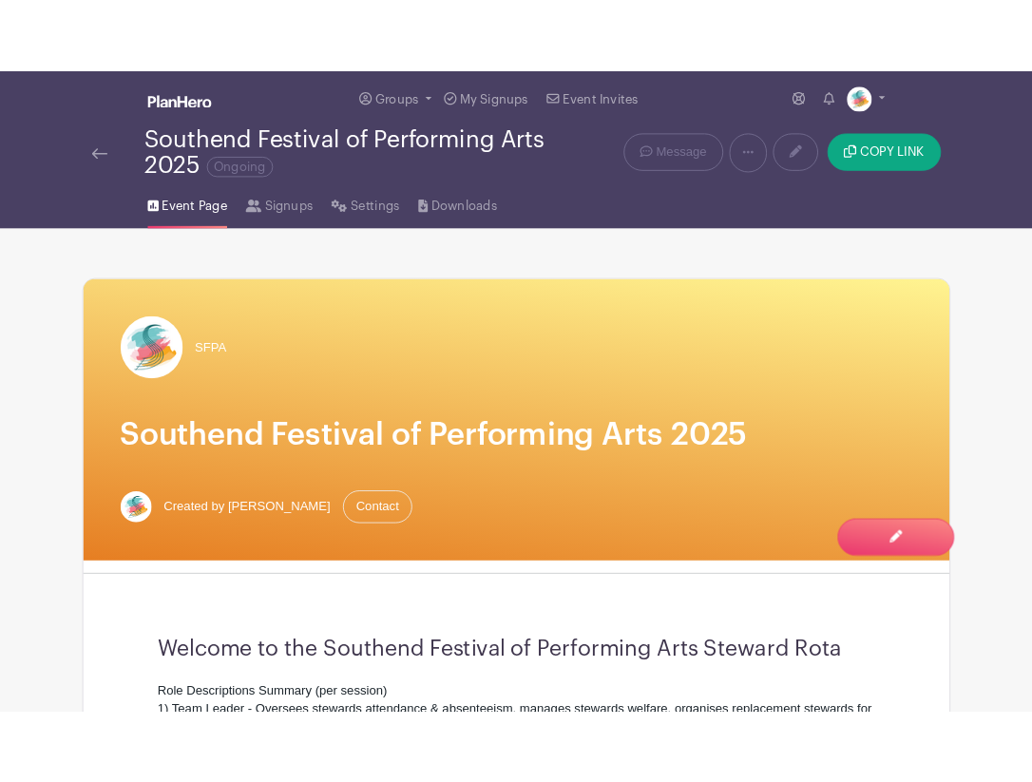
scroll to position [0, 0]
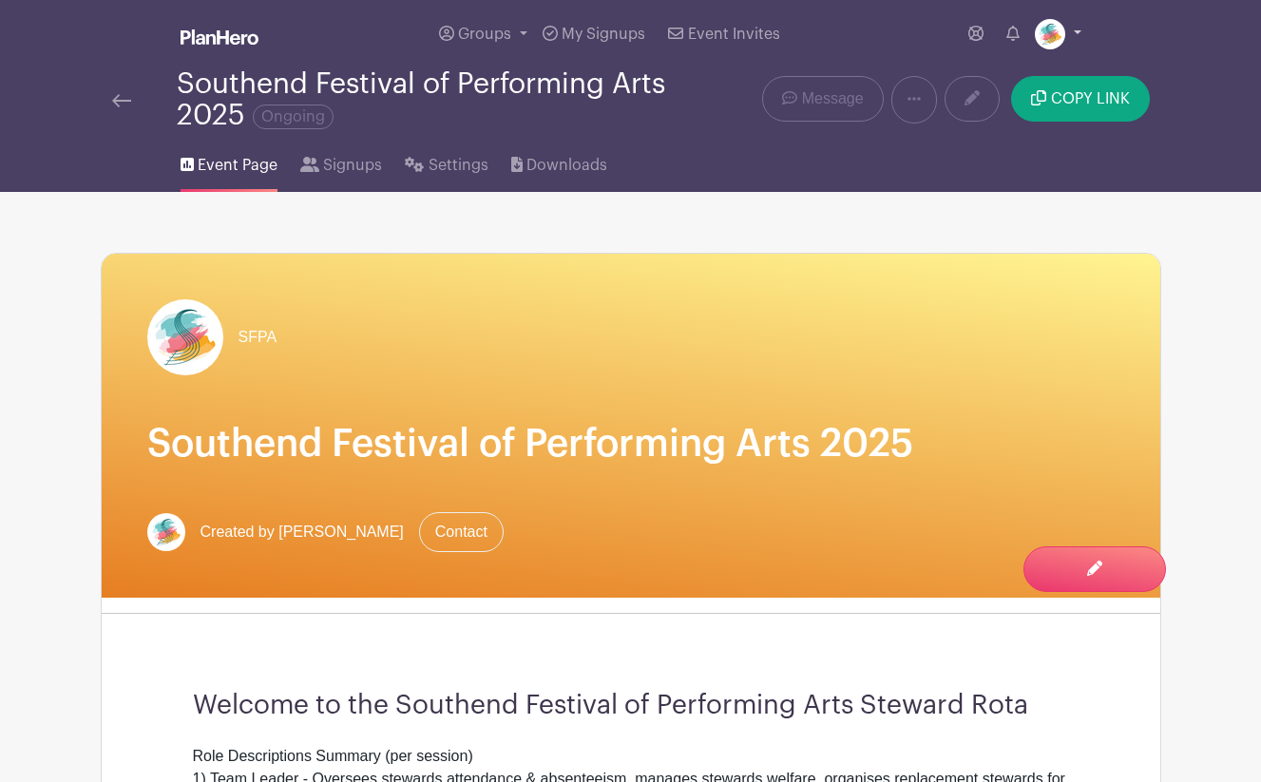
click at [1031, 32] on link at bounding box center [1058, 34] width 47 height 30
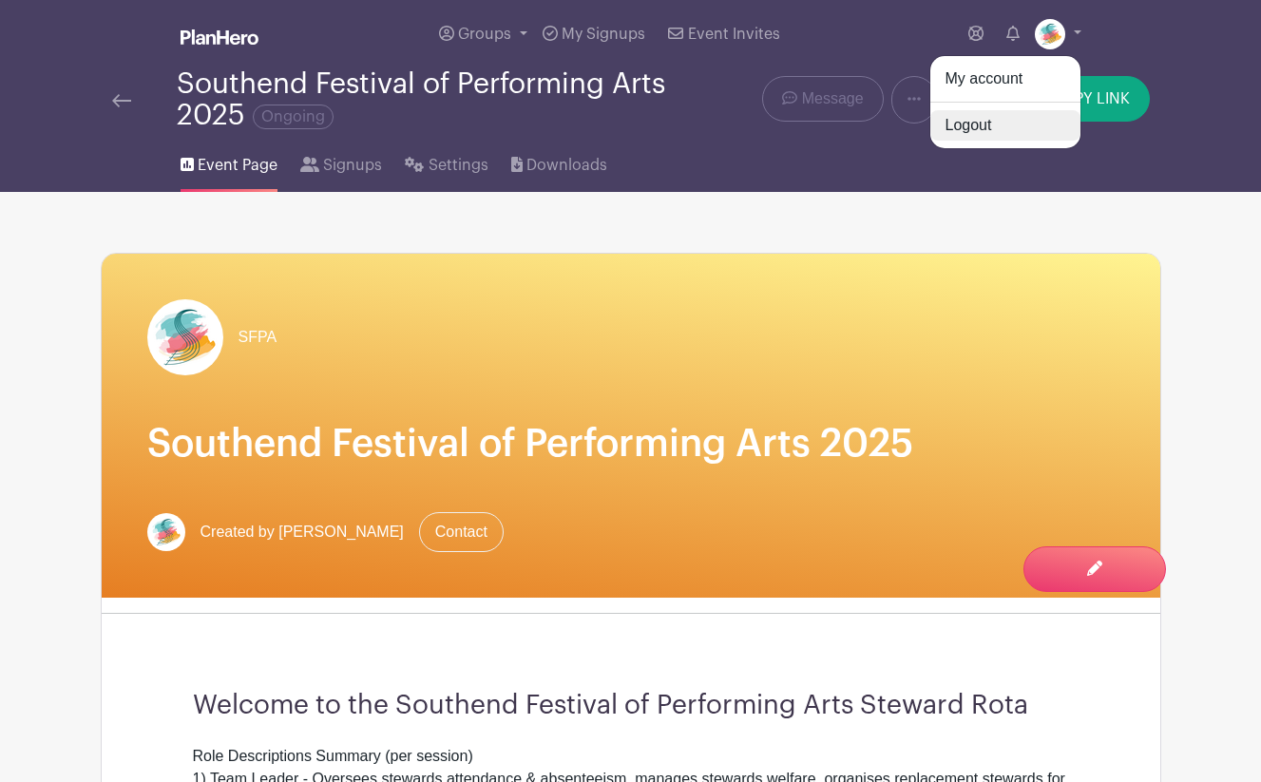
click at [970, 126] on link "Logout" at bounding box center [1005, 125] width 150 height 30
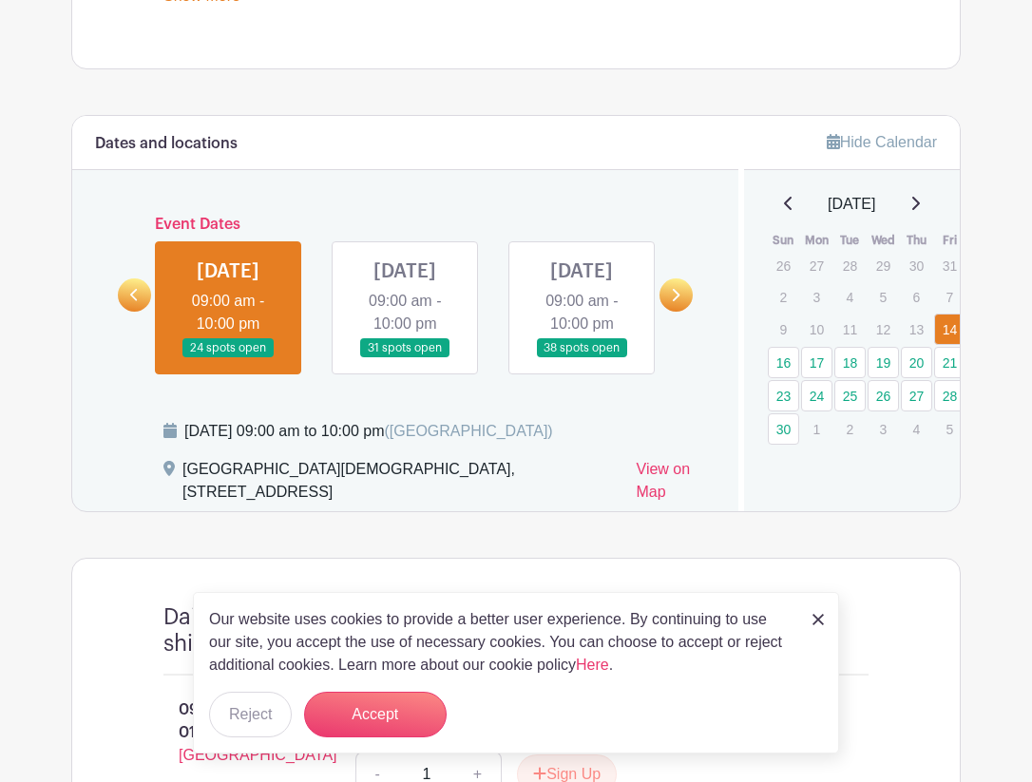
scroll to position [965, 0]
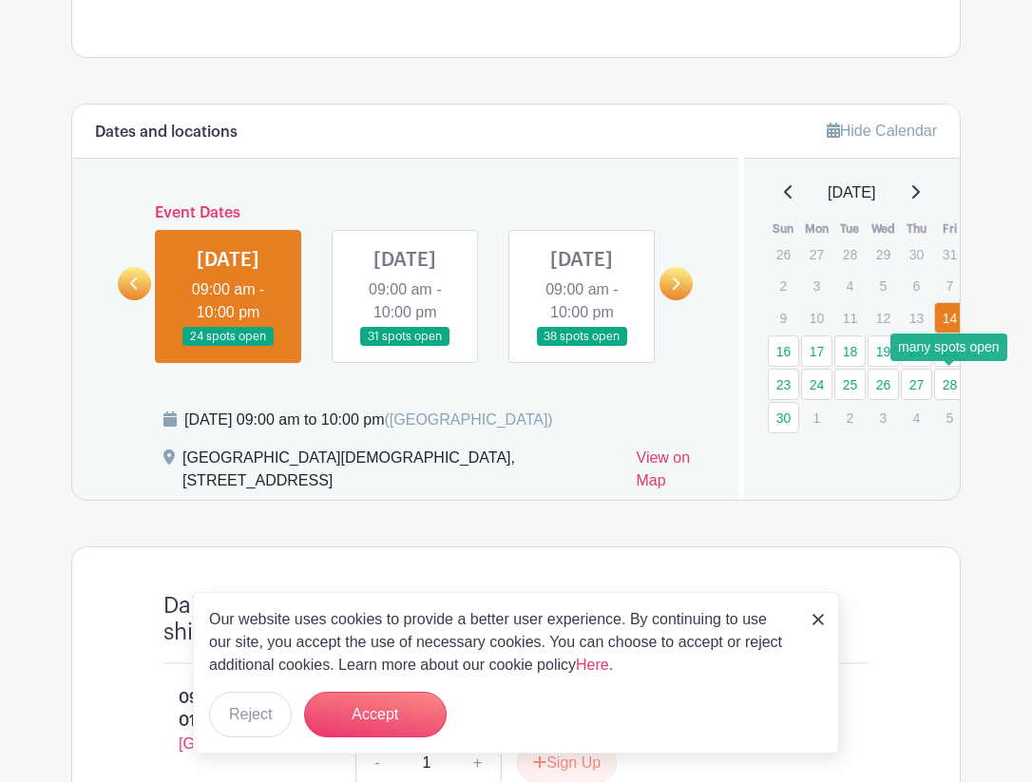
click at [949, 388] on link "28" at bounding box center [949, 384] width 31 height 31
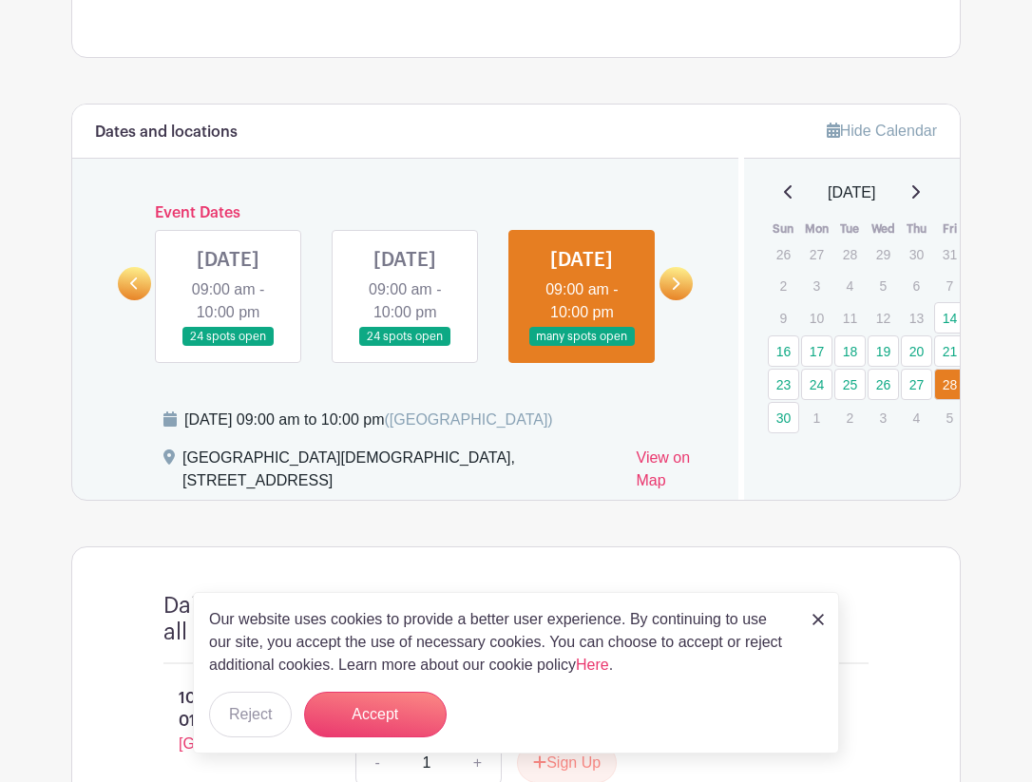
click at [815, 617] on img at bounding box center [818, 619] width 11 height 11
